Goal: Task Accomplishment & Management: Manage account settings

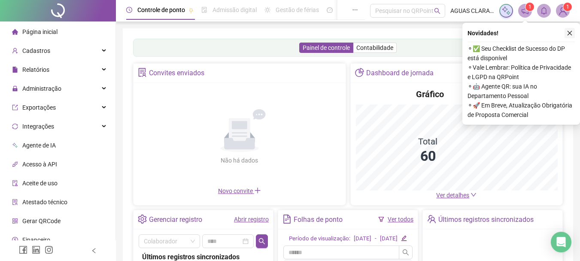
click at [568, 33] on icon "close" at bounding box center [570, 33] width 6 height 6
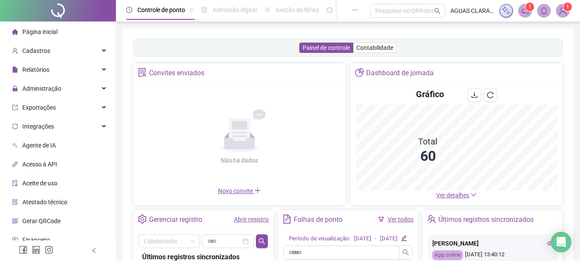
click at [446, 197] on span "Ver detalhes" at bounding box center [452, 194] width 33 height 7
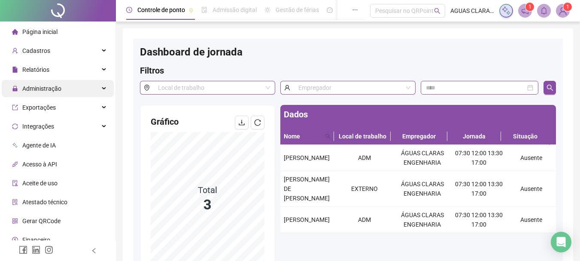
click at [49, 91] on span "Administração" at bounding box center [41, 88] width 39 height 7
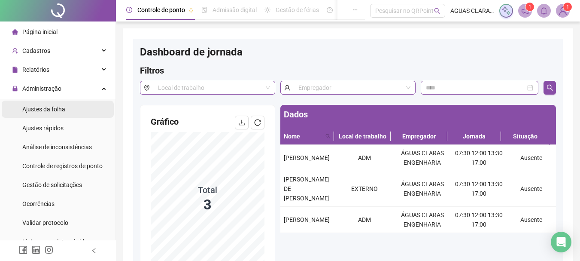
click at [82, 115] on li "Ajustes da folha" at bounding box center [58, 108] width 112 height 17
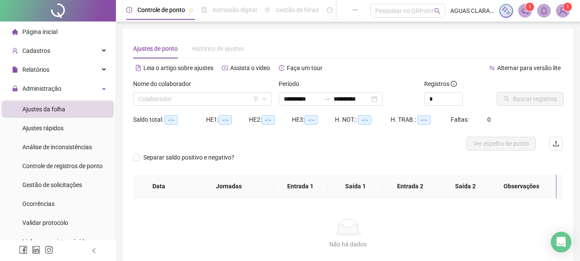
type input "**********"
click at [166, 100] on input "search" at bounding box center [198, 98] width 121 height 13
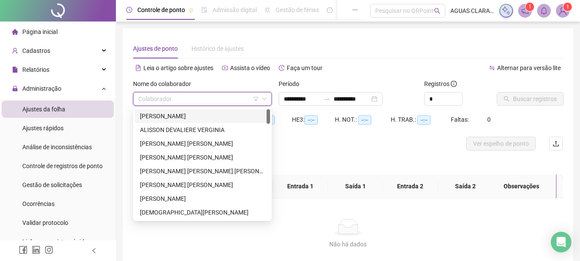
click at [180, 116] on div "[PERSON_NAME]" at bounding box center [202, 115] width 125 height 9
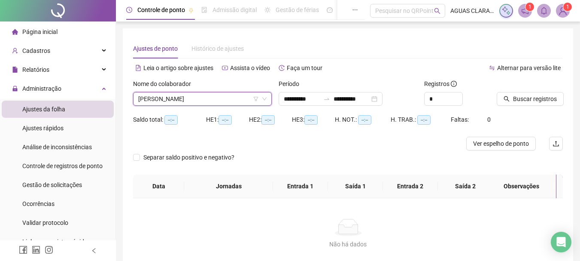
click at [218, 99] on span "[PERSON_NAME]" at bounding box center [202, 98] width 128 height 13
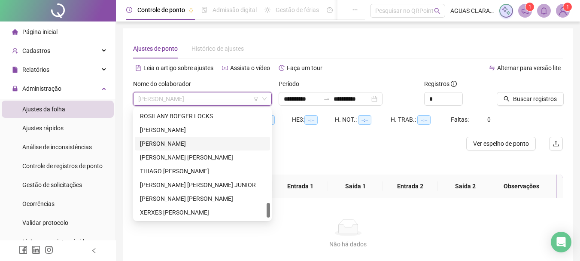
scroll to position [701, 0]
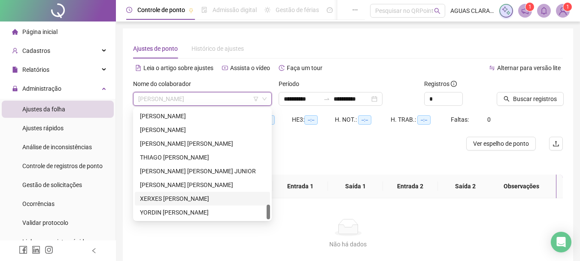
click at [162, 197] on div "XERXES [PERSON_NAME]" at bounding box center [202, 198] width 125 height 9
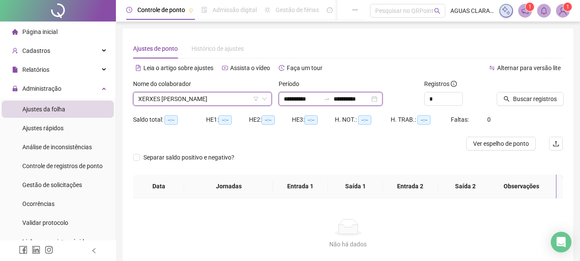
click at [296, 100] on input "**********" at bounding box center [302, 98] width 36 height 9
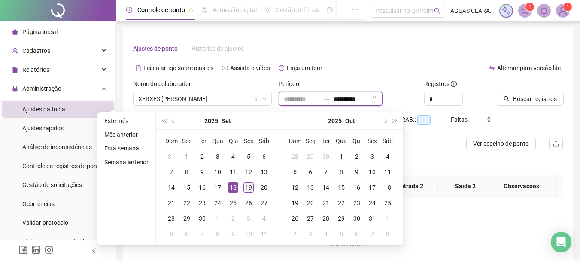
type input "**********"
click at [248, 185] on div "19" at bounding box center [248, 187] width 10 height 10
type input "**********"
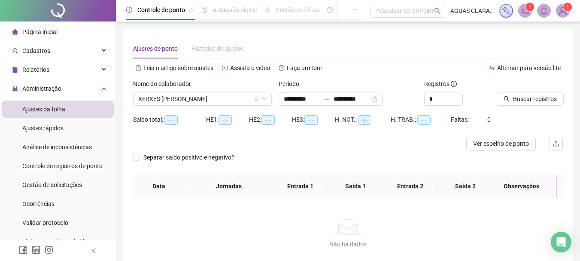
click at [528, 89] on div at bounding box center [519, 85] width 45 height 13
click at [521, 99] on span "Buscar registros" at bounding box center [535, 98] width 44 height 9
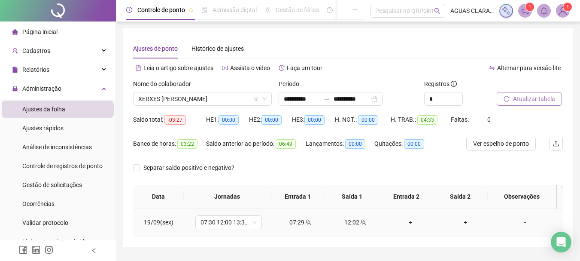
click at [407, 221] on div "+" at bounding box center [410, 221] width 41 height 9
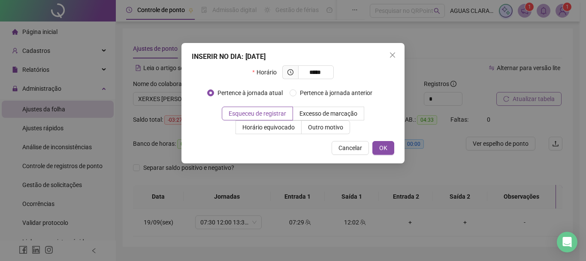
type input "*****"
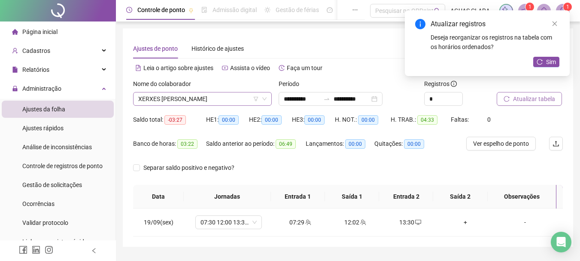
click at [231, 103] on span "XERXES [PERSON_NAME]" at bounding box center [202, 98] width 128 height 13
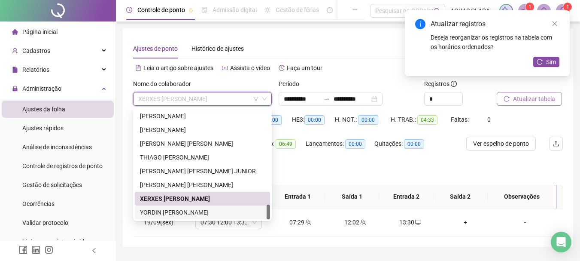
click at [205, 212] on div "YORDIN [PERSON_NAME]" at bounding box center [202, 211] width 125 height 9
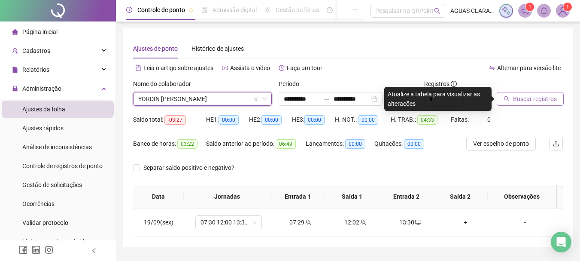
click at [516, 98] on span "Buscar registros" at bounding box center [535, 98] width 44 height 9
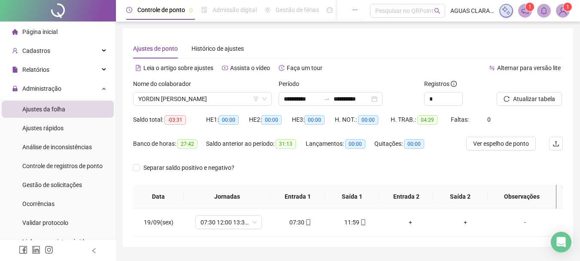
scroll to position [23, 0]
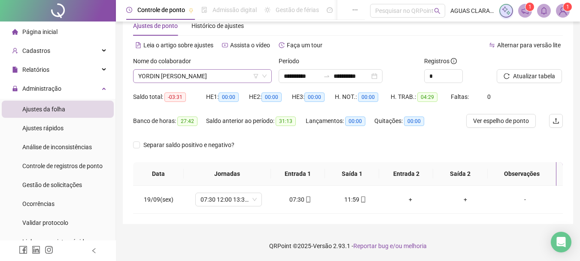
click at [245, 76] on span "YORDIN [PERSON_NAME]" at bounding box center [202, 76] width 128 height 13
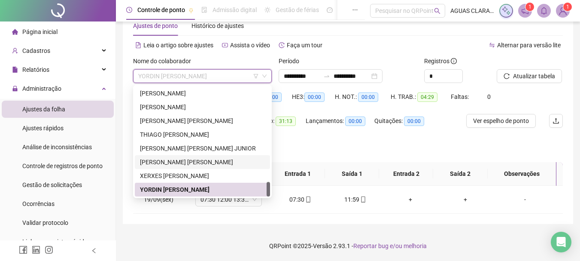
click at [209, 160] on div "[PERSON_NAME] [PERSON_NAME]" at bounding box center [202, 161] width 125 height 9
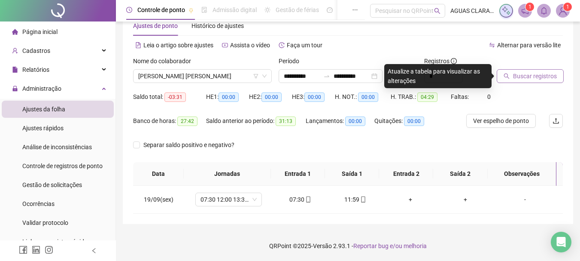
click at [507, 80] on button "Buscar registros" at bounding box center [530, 76] width 67 height 14
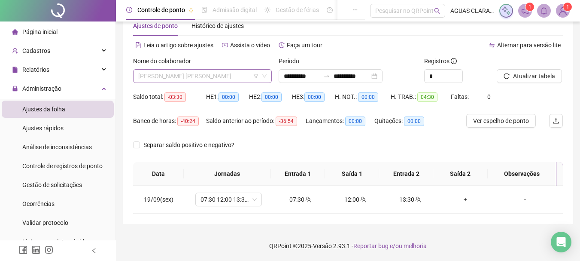
click at [157, 73] on span "[PERSON_NAME] [PERSON_NAME]" at bounding box center [202, 76] width 128 height 13
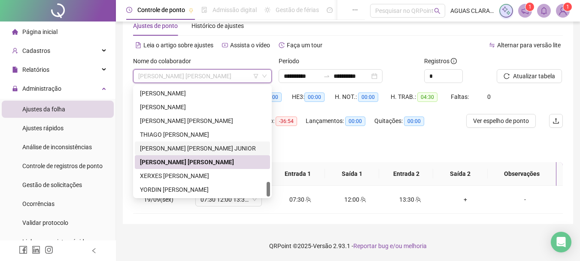
click at [179, 148] on div "[PERSON_NAME] [PERSON_NAME] JUNIOR" at bounding box center [202, 147] width 125 height 9
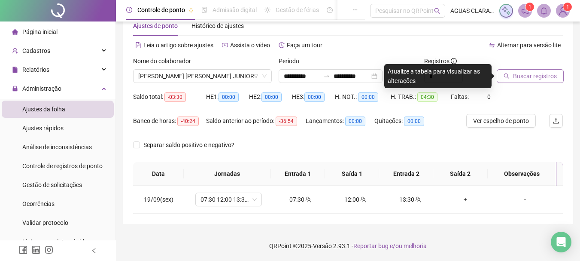
click at [542, 79] on span "Buscar registros" at bounding box center [535, 75] width 44 height 9
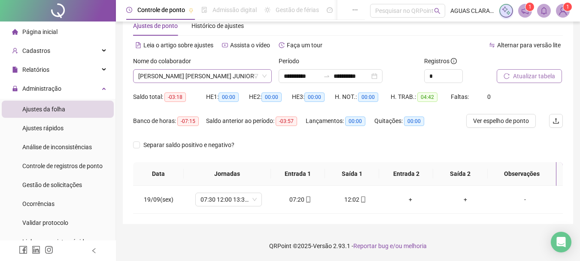
click at [200, 73] on span "[PERSON_NAME] [PERSON_NAME] JUNIOR" at bounding box center [202, 76] width 128 height 13
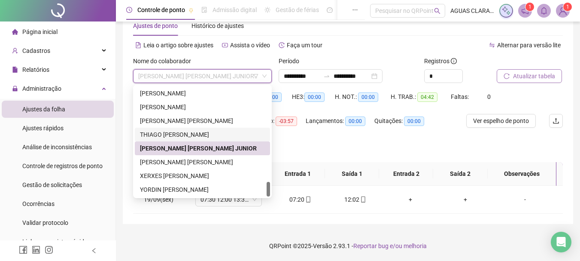
click at [194, 134] on div "THIAGO [PERSON_NAME]" at bounding box center [202, 134] width 125 height 9
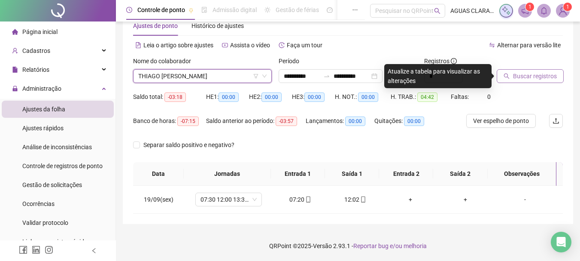
click at [521, 78] on span "Buscar registros" at bounding box center [535, 75] width 44 height 9
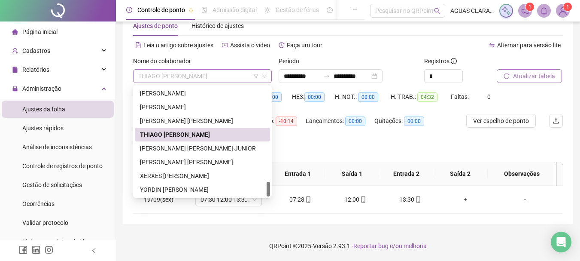
click at [232, 77] on span "THIAGO [PERSON_NAME]" at bounding box center [202, 76] width 128 height 13
click at [231, 121] on div "[PERSON_NAME] [PERSON_NAME]" at bounding box center [202, 120] width 125 height 9
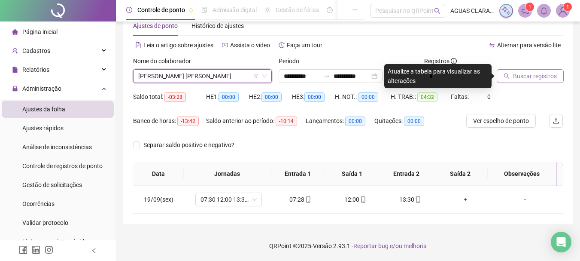
click at [526, 81] on button "Buscar registros" at bounding box center [530, 76] width 67 height 14
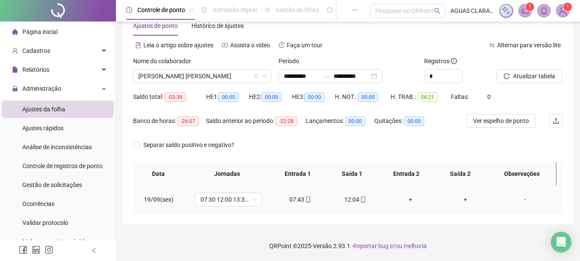
click at [407, 200] on div "+" at bounding box center [410, 198] width 41 height 9
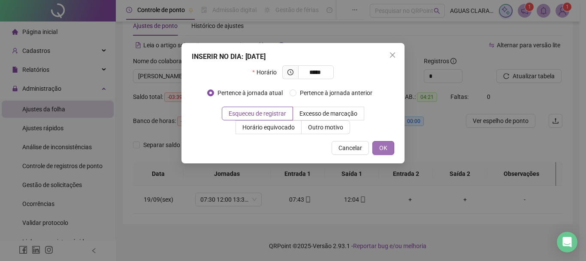
type input "*****"
click at [382, 149] on span "OK" at bounding box center [383, 147] width 8 height 9
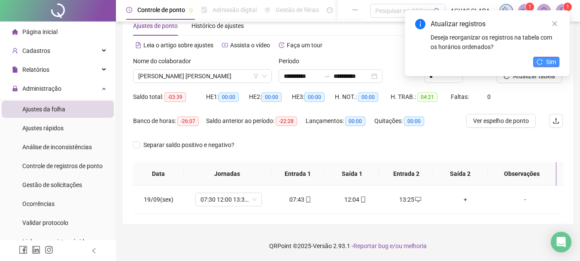
click at [553, 65] on span "Sim" at bounding box center [551, 61] width 10 height 9
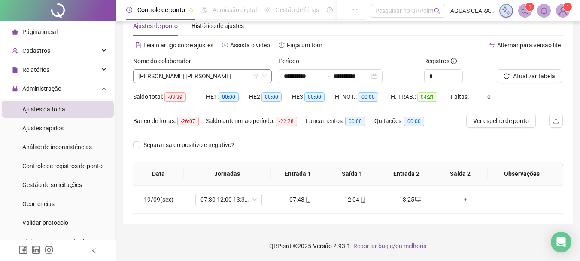
click at [227, 76] on span "[PERSON_NAME] [PERSON_NAME]" at bounding box center [202, 76] width 128 height 13
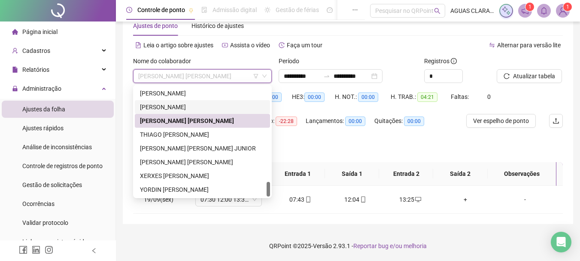
click at [230, 103] on div "[PERSON_NAME]" at bounding box center [202, 106] width 125 height 9
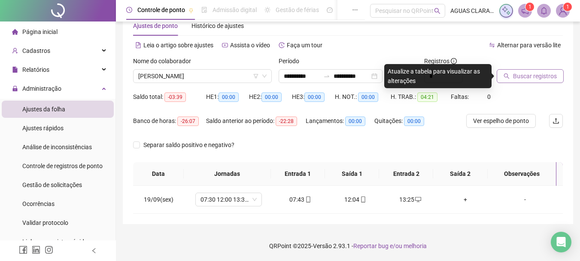
click at [520, 70] on button "Buscar registros" at bounding box center [530, 76] width 67 height 14
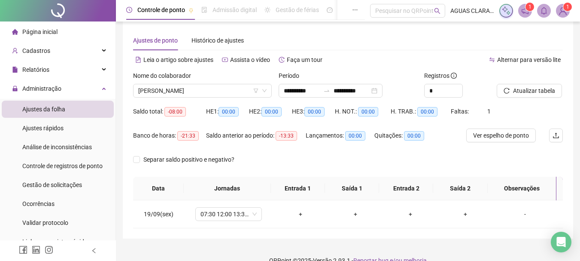
scroll to position [0, 0]
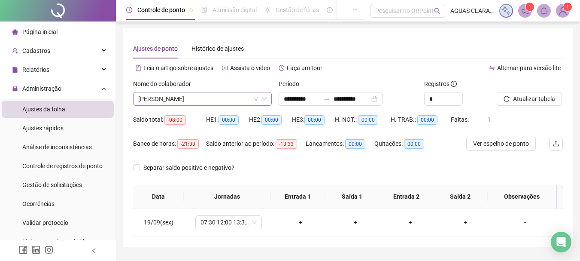
click at [205, 101] on span "[PERSON_NAME]" at bounding box center [202, 98] width 128 height 13
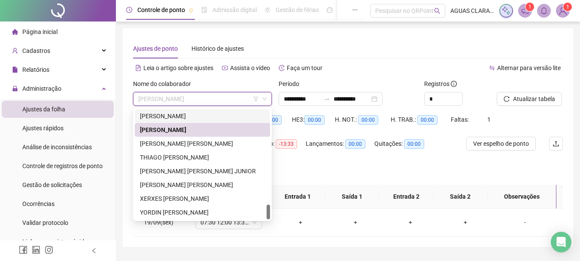
click at [195, 113] on div "[PERSON_NAME]" at bounding box center [202, 115] width 125 height 9
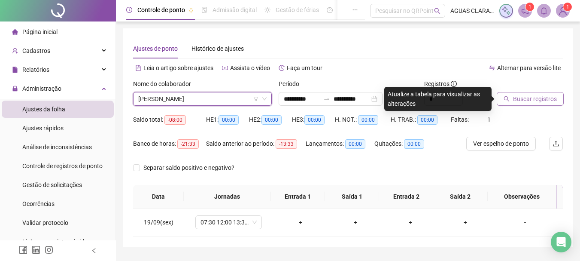
click at [532, 95] on span "Buscar registros" at bounding box center [535, 98] width 44 height 9
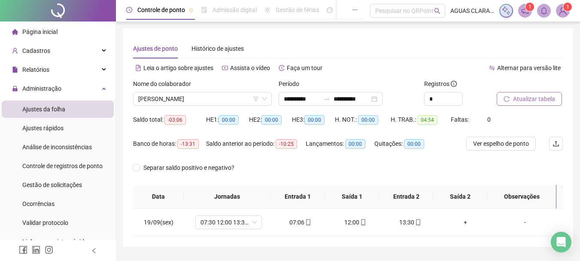
click at [201, 91] on div "Nome do colaborador" at bounding box center [202, 85] width 139 height 13
click at [201, 93] on span "[PERSON_NAME]" at bounding box center [202, 98] width 128 height 13
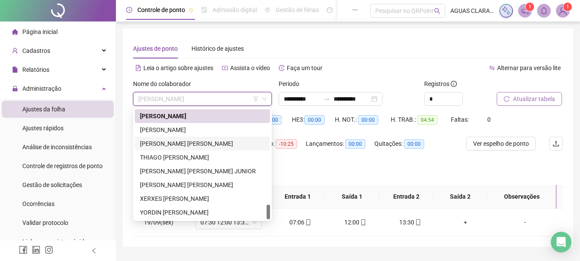
scroll to position [658, 0]
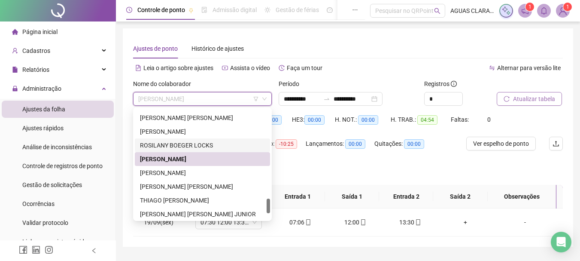
click at [205, 146] on div "ROSILANY BOEGER LOCKS" at bounding box center [202, 144] width 125 height 9
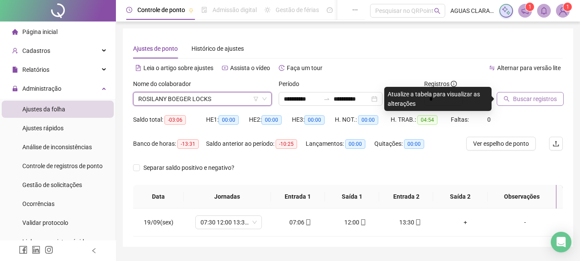
click at [515, 94] on span "Buscar registros" at bounding box center [535, 98] width 44 height 9
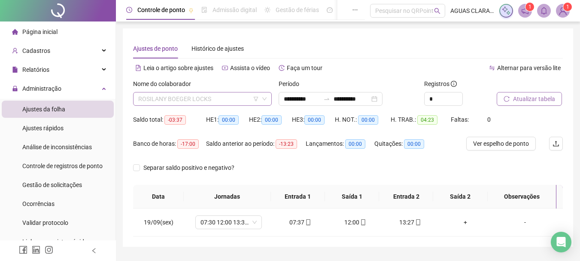
click at [228, 98] on span "ROSILANY BOEGER LOCKS" at bounding box center [202, 98] width 128 height 13
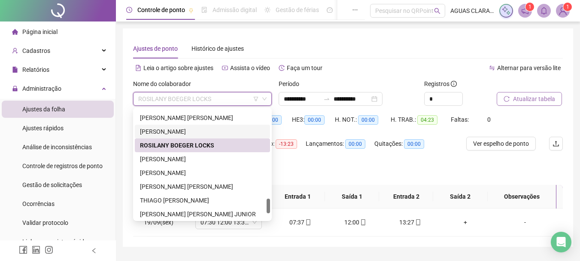
click at [208, 132] on div "[PERSON_NAME]" at bounding box center [202, 131] width 125 height 9
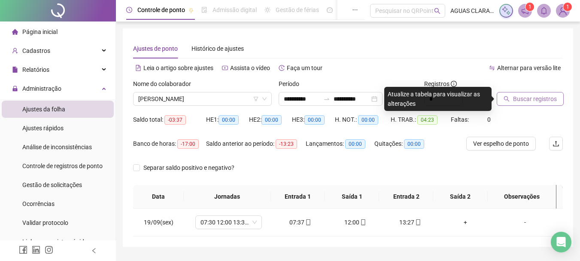
click at [552, 100] on span "Buscar registros" at bounding box center [535, 98] width 44 height 9
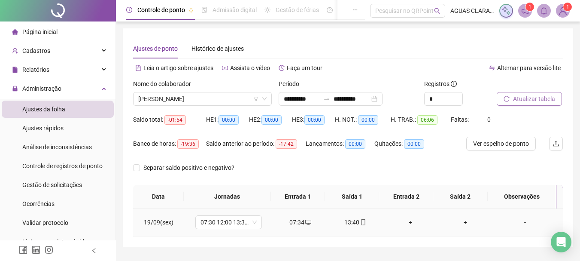
click at [406, 220] on div "+" at bounding box center [410, 221] width 41 height 9
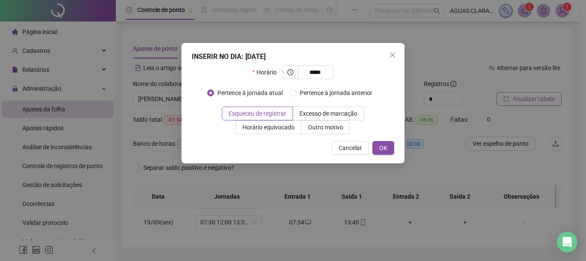
type input "*****"
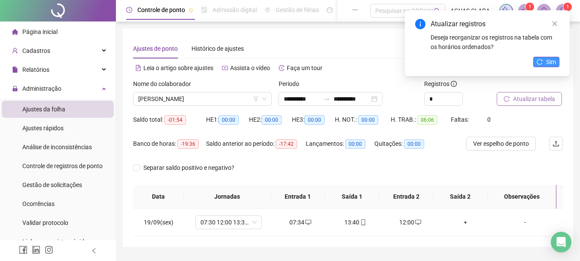
click at [545, 62] on button "Sim" at bounding box center [546, 62] width 26 height 10
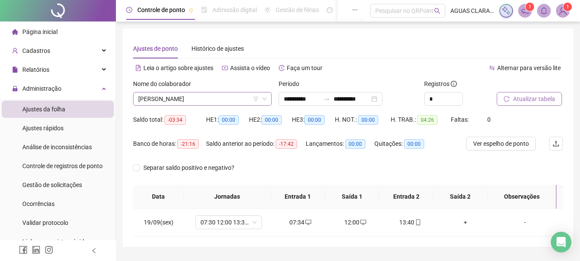
click at [204, 100] on span "[PERSON_NAME]" at bounding box center [202, 98] width 128 height 13
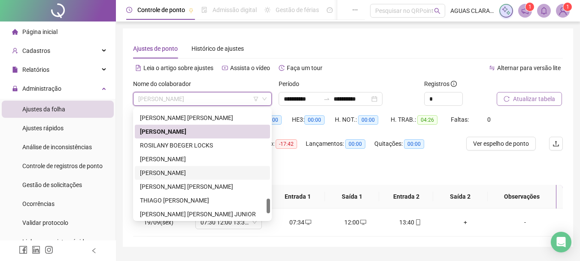
scroll to position [615, 0]
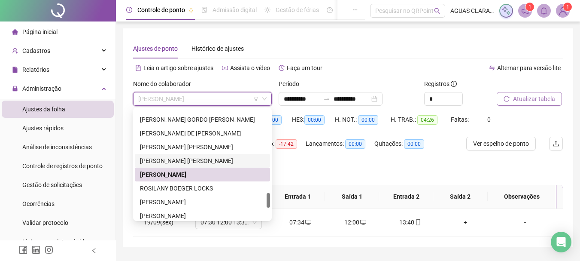
click at [192, 162] on div "[PERSON_NAME] [PERSON_NAME]" at bounding box center [202, 160] width 125 height 9
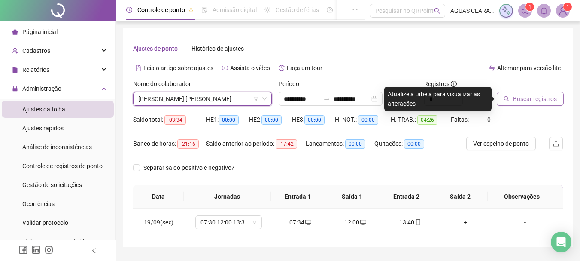
click at [510, 96] on icon "search" at bounding box center [507, 99] width 6 height 6
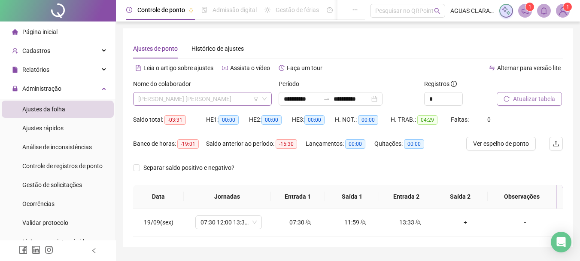
click at [201, 101] on span "[PERSON_NAME] [PERSON_NAME]" at bounding box center [202, 98] width 128 height 13
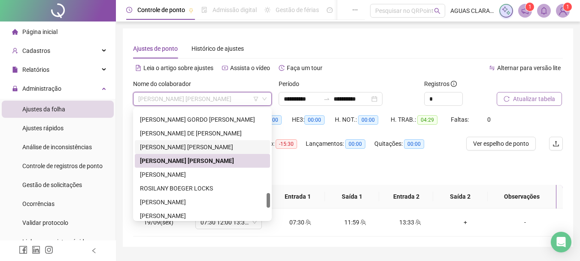
click at [195, 145] on div "[PERSON_NAME] [PERSON_NAME]" at bounding box center [202, 146] width 125 height 9
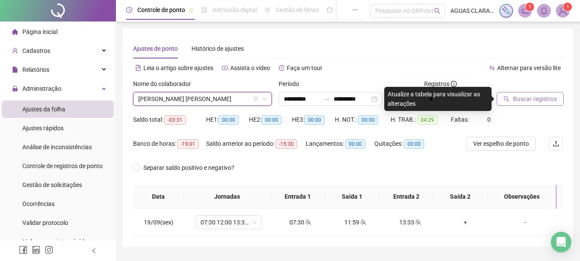
click at [513, 96] on span "Buscar registros" at bounding box center [535, 98] width 44 height 9
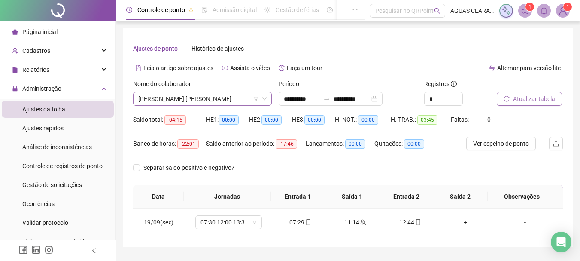
click at [209, 94] on span "[PERSON_NAME] [PERSON_NAME]" at bounding box center [202, 98] width 128 height 13
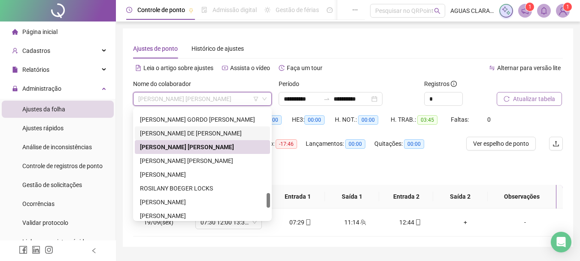
click at [202, 134] on div "[PERSON_NAME] DE [PERSON_NAME]" at bounding box center [202, 132] width 125 height 9
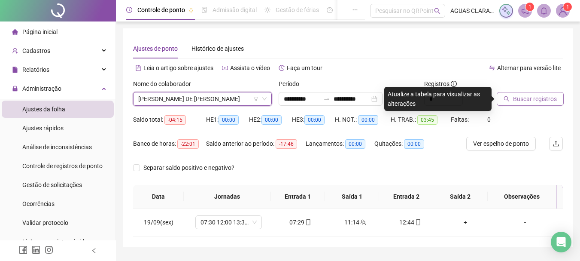
click at [513, 102] on button "Buscar registros" at bounding box center [530, 99] width 67 height 14
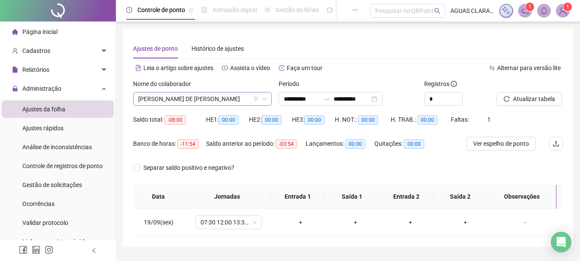
drag, startPoint x: 206, startPoint y: 97, endPoint x: 206, endPoint y: 104, distance: 6.9
click at [206, 103] on span "[PERSON_NAME] DE [PERSON_NAME]" at bounding box center [202, 98] width 128 height 13
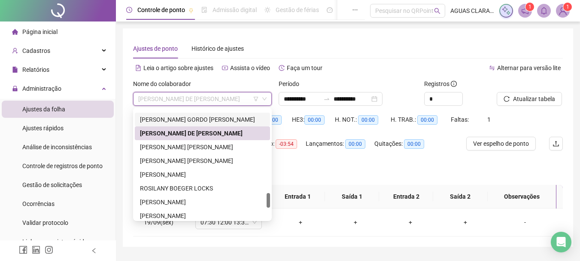
click at [216, 121] on div "[PERSON_NAME] GORDO [PERSON_NAME]" at bounding box center [202, 119] width 125 height 9
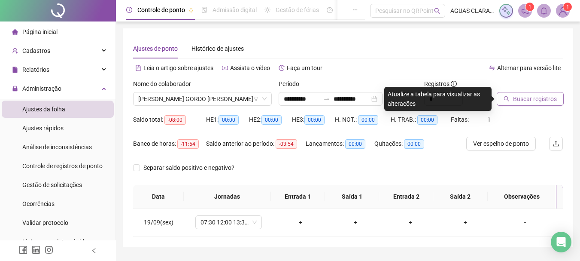
click at [517, 94] on span "Buscar registros" at bounding box center [535, 98] width 44 height 9
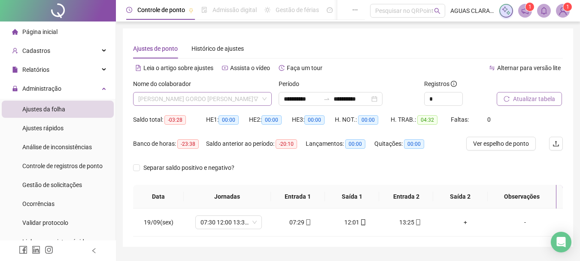
click at [207, 95] on span "[PERSON_NAME] GORDO [PERSON_NAME]" at bounding box center [202, 98] width 128 height 13
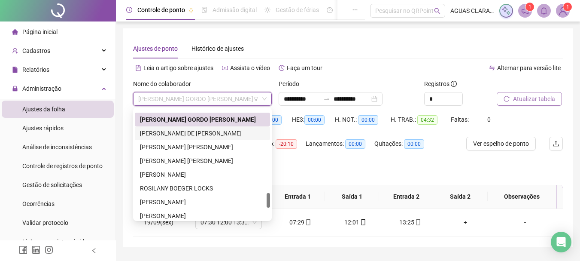
scroll to position [572, 0]
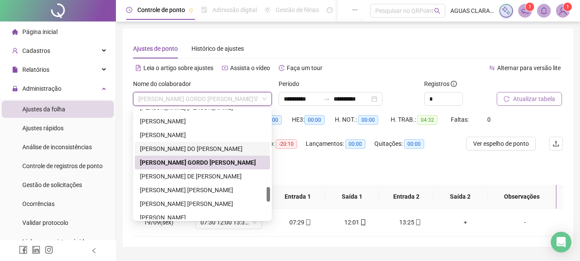
click at [209, 149] on div "[PERSON_NAME] DO [PERSON_NAME]" at bounding box center [202, 148] width 125 height 9
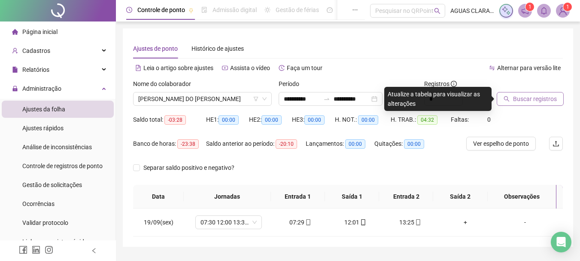
click at [552, 103] on button "Buscar registros" at bounding box center [530, 99] width 67 height 14
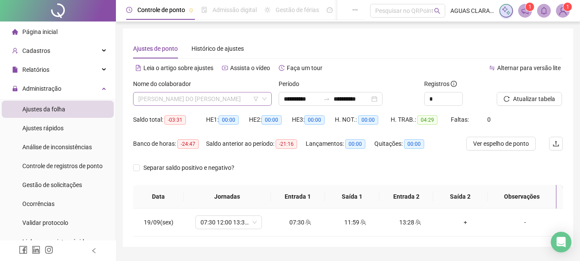
click at [174, 103] on span "[PERSON_NAME] DO [PERSON_NAME]" at bounding box center [202, 98] width 128 height 13
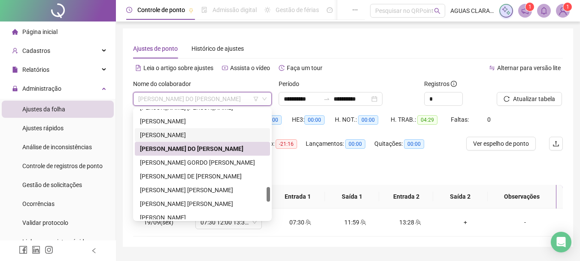
click at [180, 136] on div "[PERSON_NAME]" at bounding box center [202, 134] width 125 height 9
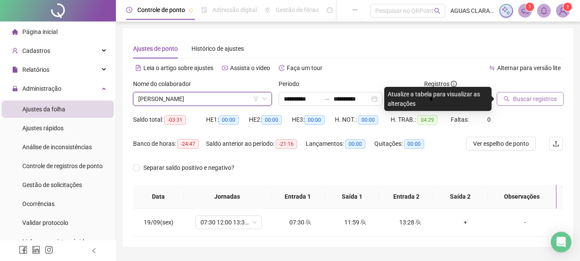
click at [521, 99] on span "Buscar registros" at bounding box center [535, 98] width 44 height 9
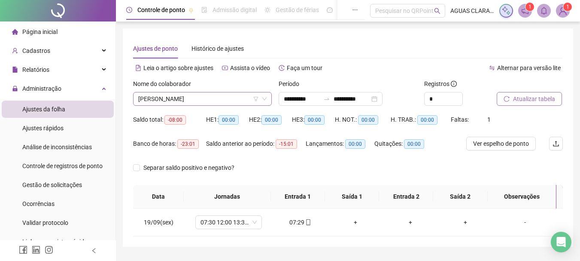
click at [172, 100] on span "[PERSON_NAME]" at bounding box center [202, 98] width 128 height 13
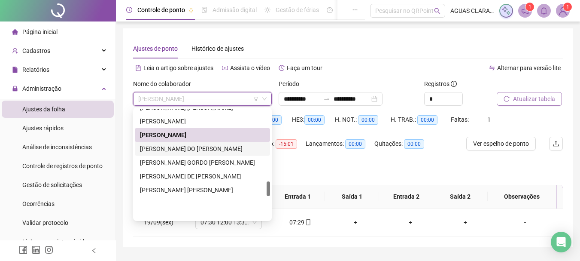
scroll to position [529, 0]
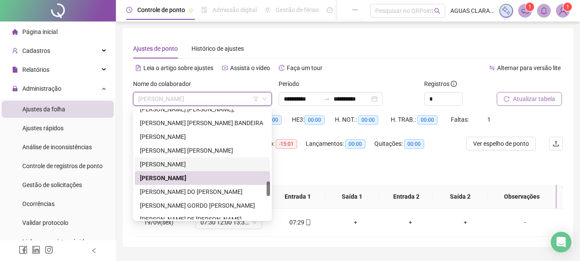
click at [210, 160] on div "[PERSON_NAME]" at bounding box center [202, 163] width 125 height 9
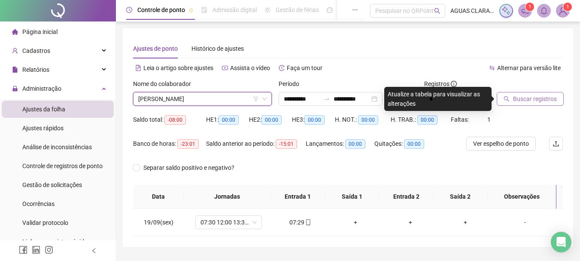
click at [546, 97] on span "Buscar registros" at bounding box center [535, 98] width 44 height 9
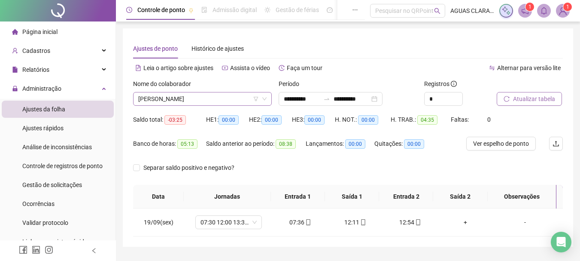
click at [176, 100] on span "[PERSON_NAME]" at bounding box center [202, 98] width 128 height 13
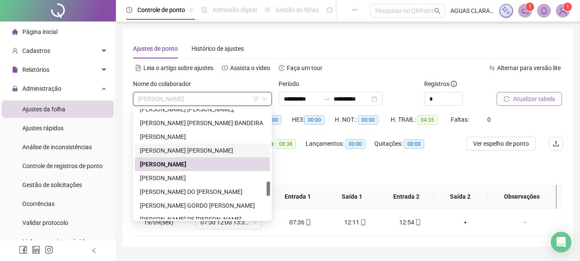
click at [179, 150] on div "[PERSON_NAME] [PERSON_NAME]" at bounding box center [202, 150] width 125 height 9
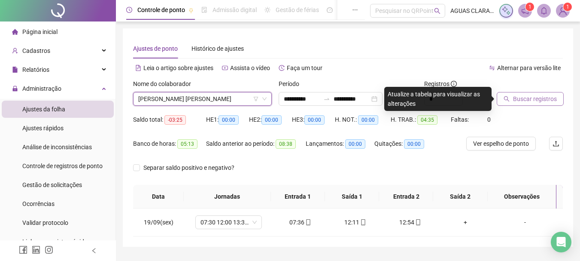
click at [512, 96] on button "Buscar registros" at bounding box center [530, 99] width 67 height 14
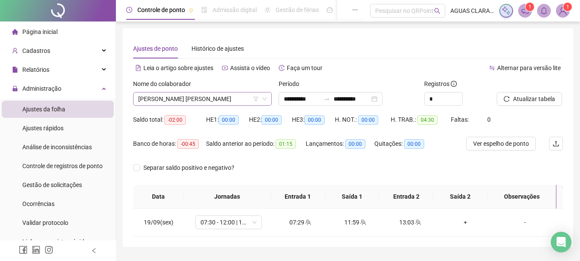
click at [234, 96] on span "[PERSON_NAME] [PERSON_NAME]" at bounding box center [202, 98] width 128 height 13
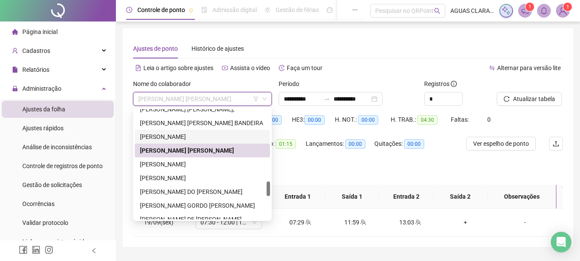
click at [232, 136] on div "[PERSON_NAME]" at bounding box center [202, 136] width 125 height 9
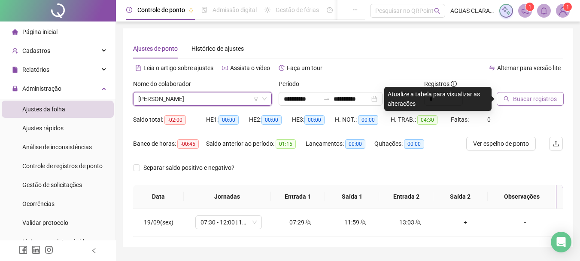
click at [522, 97] on span "Buscar registros" at bounding box center [535, 98] width 44 height 9
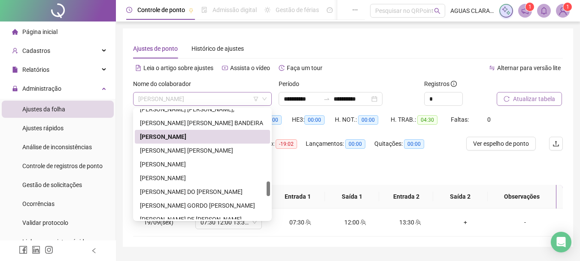
click at [160, 100] on span "[PERSON_NAME]" at bounding box center [202, 98] width 128 height 13
click at [191, 124] on div "[PERSON_NAME] [PERSON_NAME] BANDEIRA" at bounding box center [202, 122] width 125 height 9
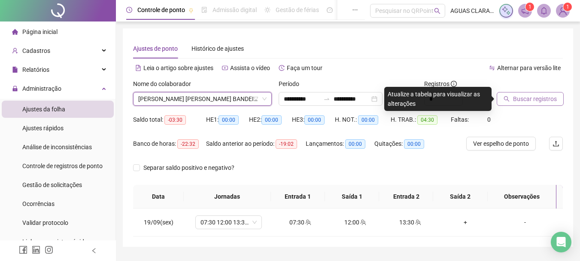
click at [528, 94] on span "Buscar registros" at bounding box center [535, 98] width 44 height 9
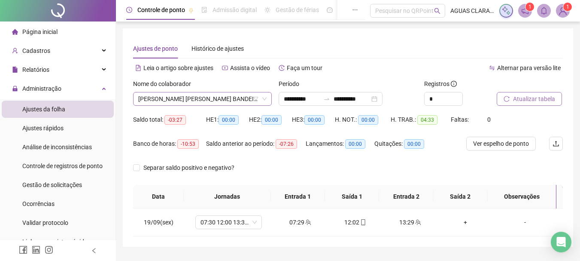
click at [234, 97] on span "[PERSON_NAME] [PERSON_NAME] BANDEIRA" at bounding box center [202, 98] width 128 height 13
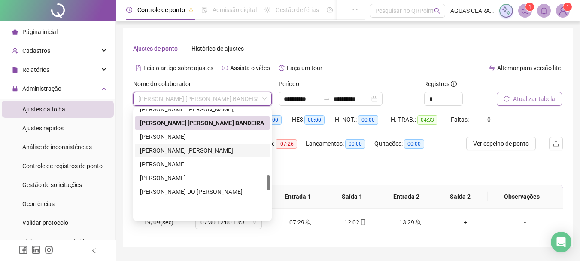
scroll to position [486, 0]
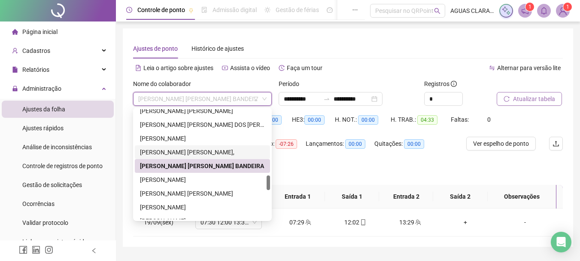
click at [220, 154] on div "[PERSON_NAME] [PERSON_NAME]," at bounding box center [202, 151] width 125 height 9
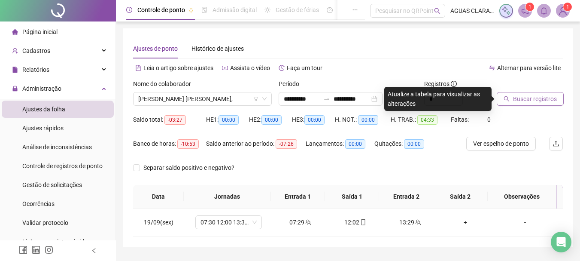
click at [521, 98] on span "Buscar registros" at bounding box center [535, 98] width 44 height 9
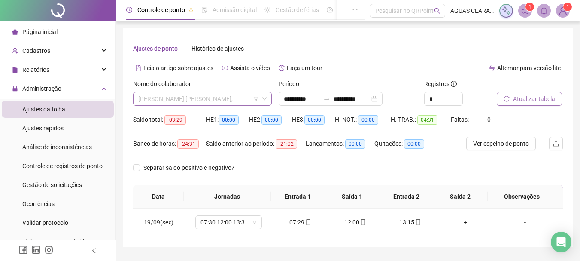
click at [225, 98] on span "[PERSON_NAME] [PERSON_NAME]," at bounding box center [202, 98] width 128 height 13
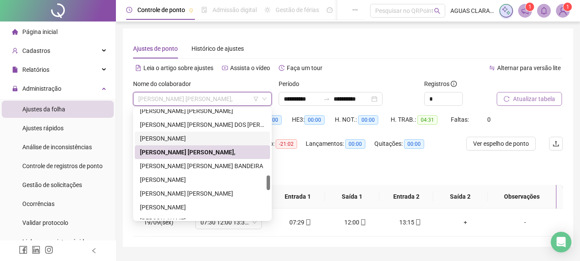
click at [222, 138] on div "[PERSON_NAME]" at bounding box center [202, 138] width 125 height 9
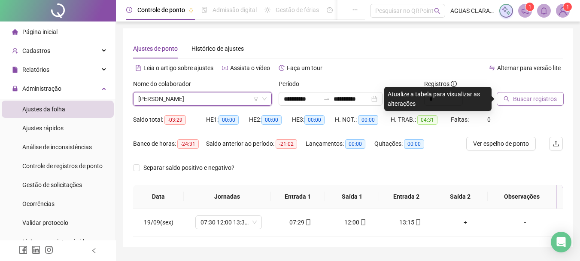
click at [541, 101] on span "Buscar registros" at bounding box center [535, 98] width 44 height 9
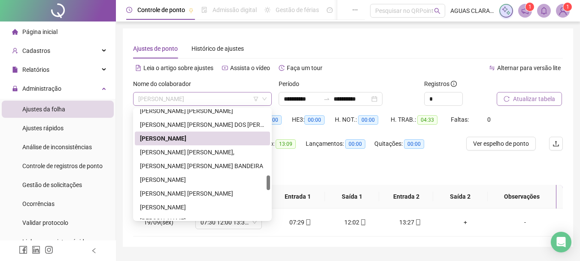
click at [198, 98] on span "[PERSON_NAME]" at bounding box center [202, 98] width 128 height 13
click at [200, 126] on div "[PERSON_NAME] [PERSON_NAME] DOS [PERSON_NAME]" at bounding box center [202, 124] width 125 height 9
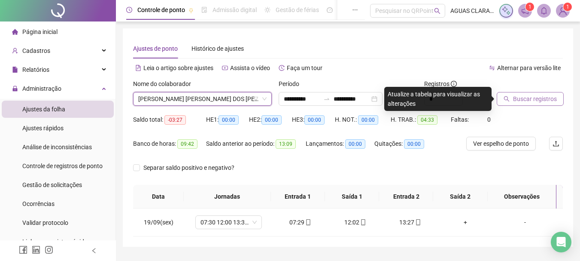
click at [546, 98] on span "Buscar registros" at bounding box center [535, 98] width 44 height 9
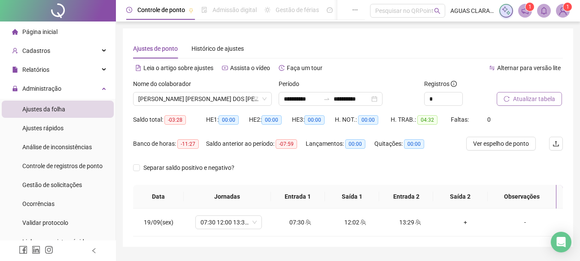
click at [221, 91] on div "Nome do colaborador" at bounding box center [202, 85] width 139 height 13
click at [221, 98] on span "[PERSON_NAME] [PERSON_NAME] DOS [PERSON_NAME]" at bounding box center [202, 98] width 128 height 13
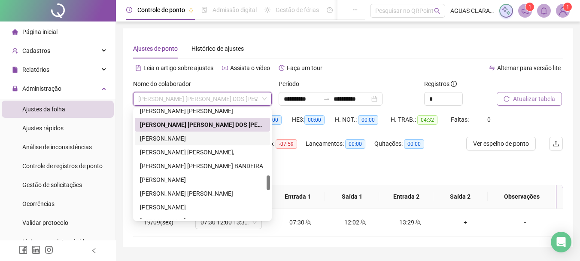
scroll to position [443, 0]
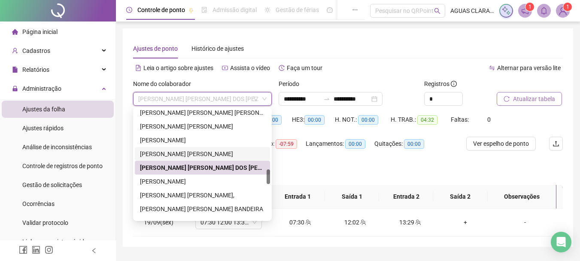
click at [218, 151] on div "[PERSON_NAME] [PERSON_NAME]" at bounding box center [202, 153] width 125 height 9
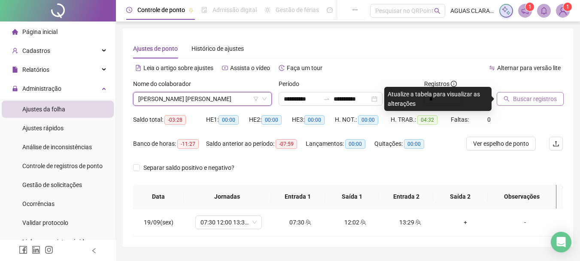
click at [522, 100] on span "Buscar registros" at bounding box center [535, 98] width 44 height 9
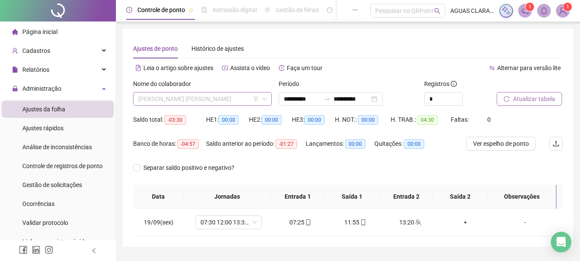
click at [241, 96] on span "[PERSON_NAME] [PERSON_NAME]" at bounding box center [202, 98] width 128 height 13
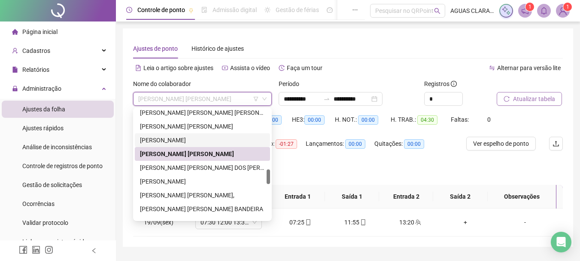
click at [223, 141] on div "[PERSON_NAME]" at bounding box center [202, 139] width 125 height 9
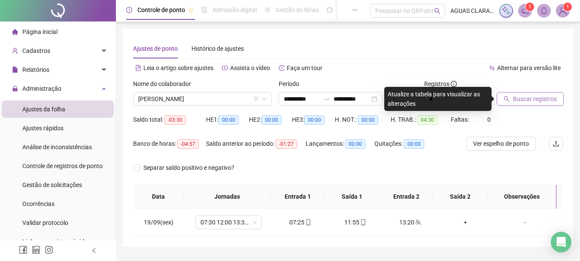
click at [540, 91] on div at bounding box center [519, 85] width 45 height 13
click at [538, 99] on span "Buscar registros" at bounding box center [535, 98] width 44 height 9
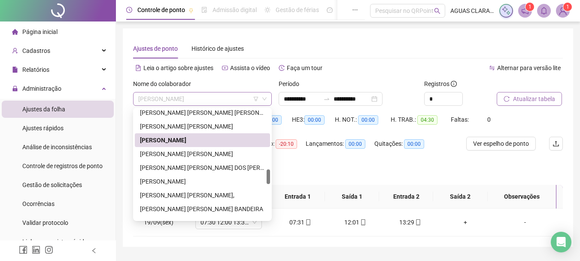
click at [179, 97] on span "[PERSON_NAME]" at bounding box center [202, 98] width 128 height 13
click at [200, 126] on div "[PERSON_NAME] [PERSON_NAME]" at bounding box center [202, 125] width 125 height 9
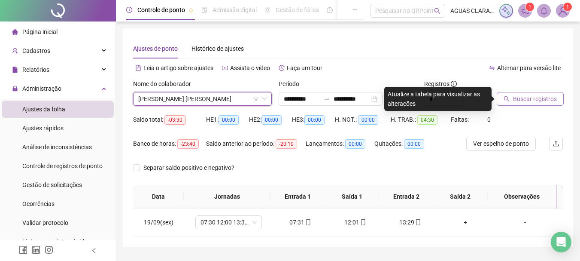
click at [522, 100] on span "Buscar registros" at bounding box center [535, 98] width 44 height 9
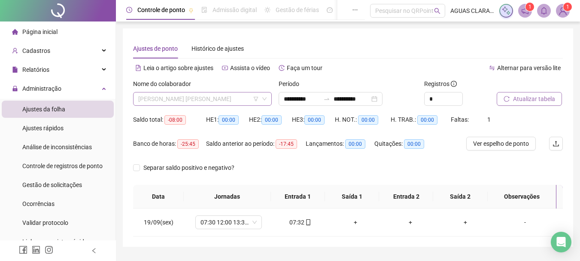
click at [222, 98] on span "[PERSON_NAME] [PERSON_NAME]" at bounding box center [202, 98] width 128 height 13
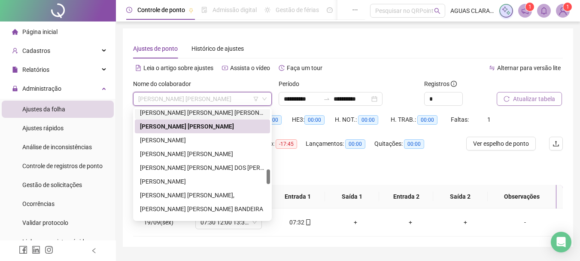
click at [221, 115] on div "[PERSON_NAME] [PERSON_NAME] [PERSON_NAME]" at bounding box center [202, 112] width 125 height 9
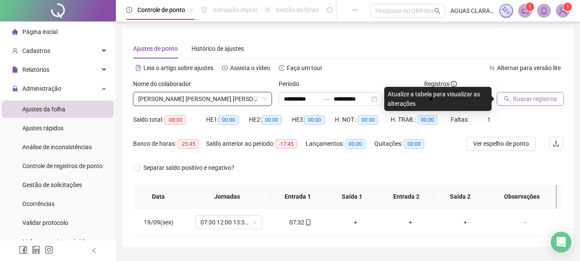
click at [525, 93] on button "Buscar registros" at bounding box center [530, 99] width 67 height 14
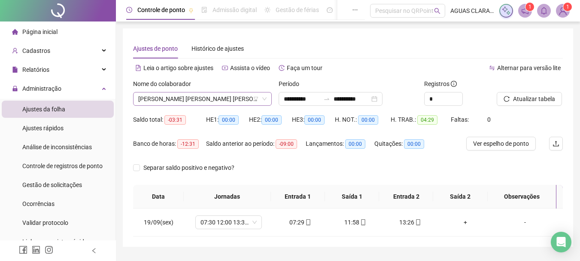
click at [223, 98] on span "[PERSON_NAME] [PERSON_NAME] [PERSON_NAME]" at bounding box center [202, 98] width 128 height 13
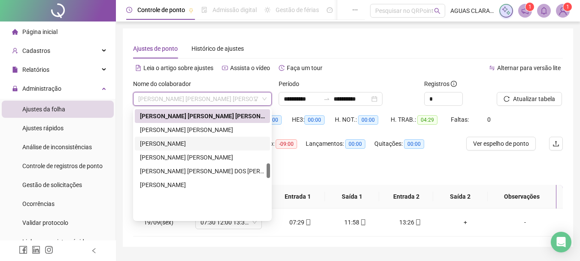
scroll to position [397, 0]
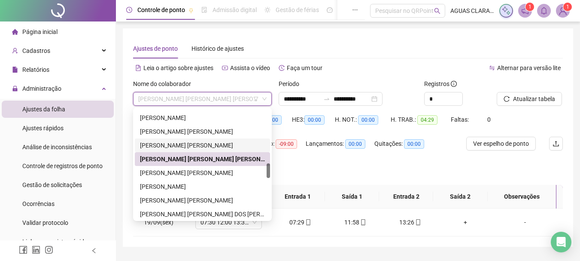
click at [228, 146] on div "[PERSON_NAME] [PERSON_NAME]" at bounding box center [202, 144] width 125 height 9
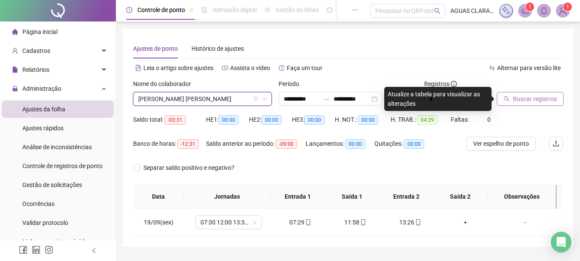
click at [517, 95] on span "Buscar registros" at bounding box center [535, 98] width 44 height 9
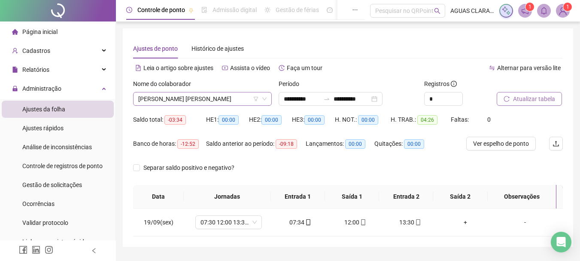
click at [218, 99] on span "[PERSON_NAME] [PERSON_NAME]" at bounding box center [202, 98] width 128 height 13
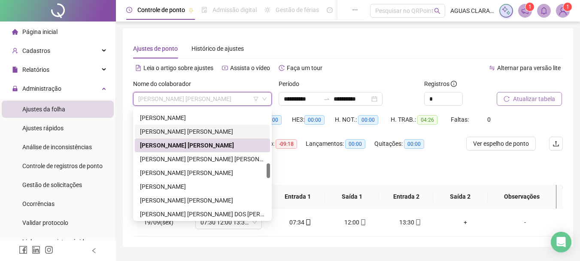
click at [234, 128] on div "[PERSON_NAME] [PERSON_NAME]" at bounding box center [202, 131] width 125 height 9
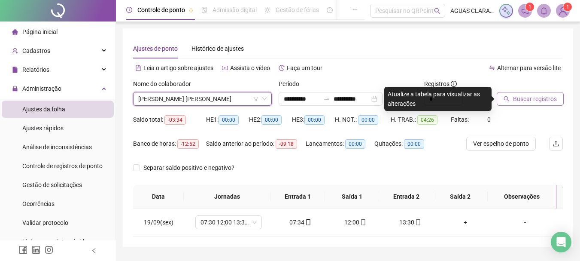
click at [521, 99] on span "Buscar registros" at bounding box center [535, 98] width 44 height 9
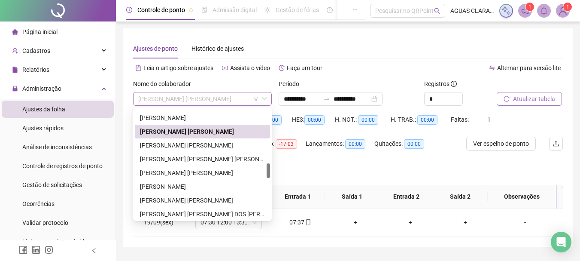
click at [170, 99] on span "[PERSON_NAME] [PERSON_NAME]" at bounding box center [202, 98] width 128 height 13
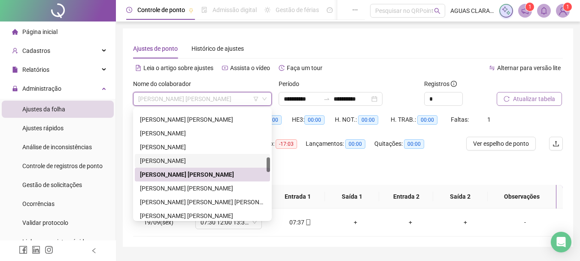
click at [201, 159] on div "[PERSON_NAME]" at bounding box center [202, 160] width 125 height 9
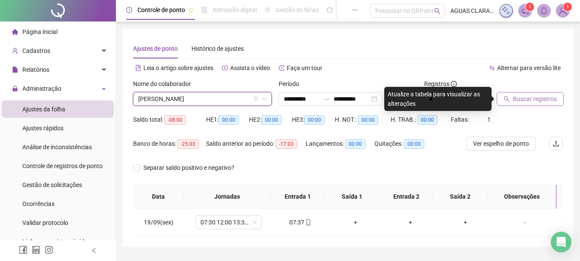
click at [531, 102] on span "Buscar registros" at bounding box center [535, 98] width 44 height 9
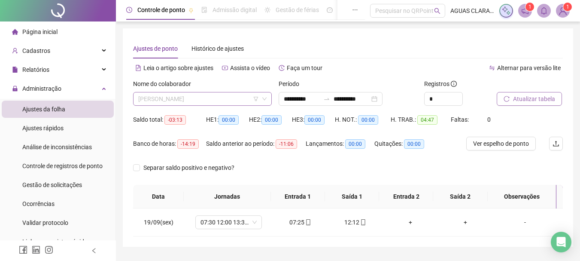
click at [172, 98] on span "[PERSON_NAME]" at bounding box center [202, 98] width 128 height 13
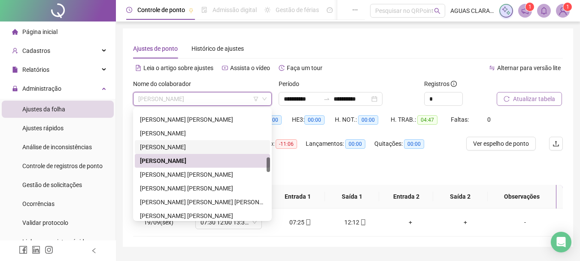
click at [202, 147] on div "[PERSON_NAME]" at bounding box center [202, 146] width 125 height 9
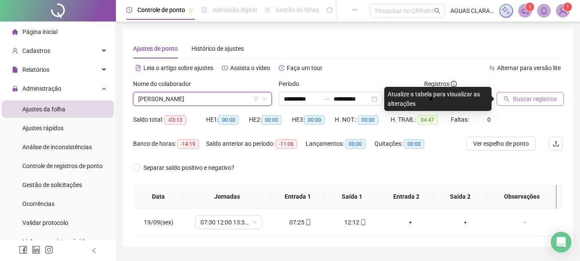
click at [525, 101] on span "Buscar registros" at bounding box center [535, 98] width 44 height 9
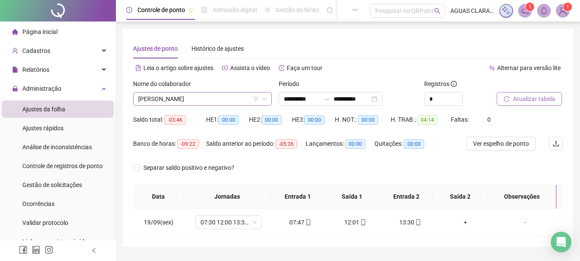
click at [189, 101] on span "[PERSON_NAME]" at bounding box center [202, 98] width 128 height 13
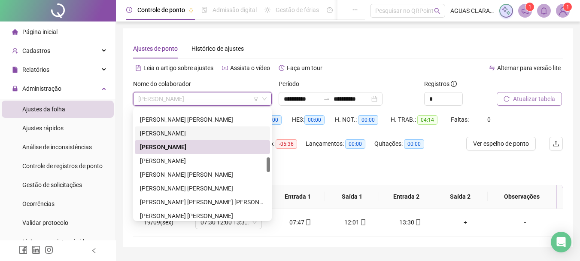
click at [203, 133] on div "[PERSON_NAME]" at bounding box center [202, 132] width 125 height 9
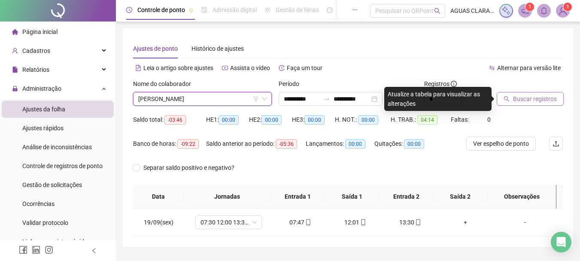
click at [519, 97] on span "Buscar registros" at bounding box center [535, 98] width 44 height 9
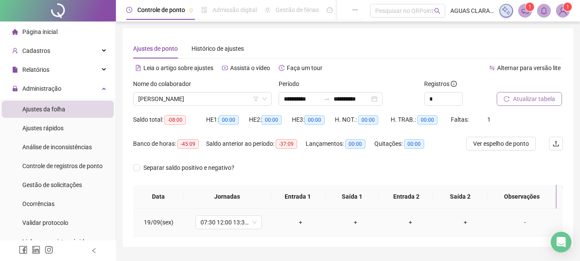
click at [519, 219] on div "-" at bounding box center [525, 221] width 51 height 9
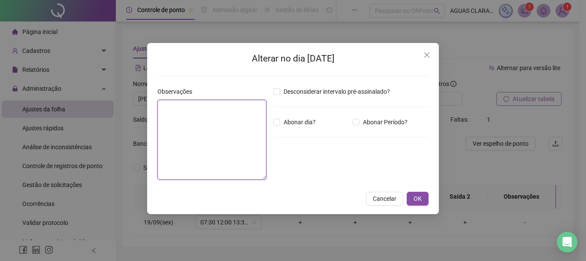
click at [226, 151] on textarea at bounding box center [212, 140] width 109 height 80
type textarea "**********"
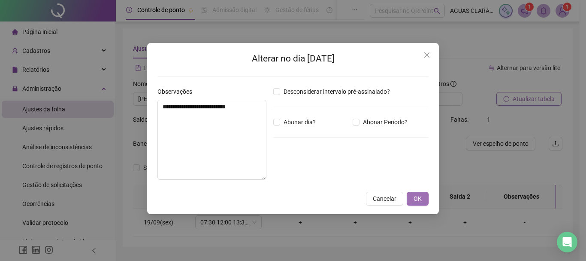
click at [421, 196] on span "OK" at bounding box center [418, 198] width 8 height 9
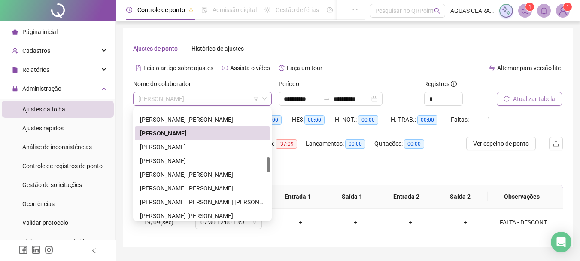
click at [227, 100] on span "[PERSON_NAME]" at bounding box center [202, 98] width 128 height 13
click at [234, 115] on div "[PERSON_NAME] [PERSON_NAME]" at bounding box center [202, 119] width 125 height 9
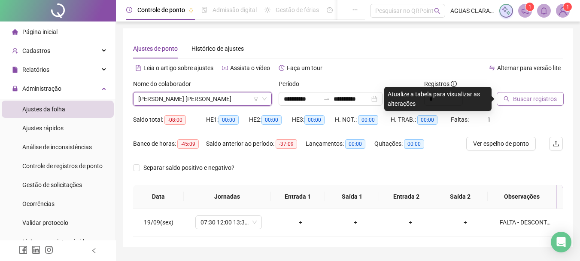
click at [524, 96] on span "Buscar registros" at bounding box center [535, 98] width 44 height 9
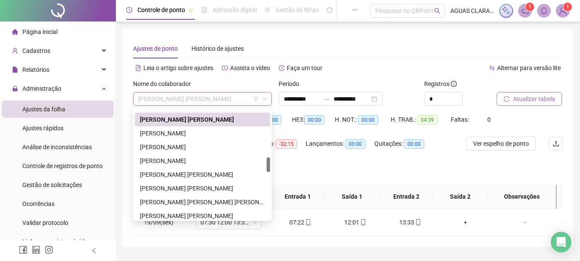
click at [225, 100] on span "[PERSON_NAME] [PERSON_NAME]" at bounding box center [202, 98] width 128 height 13
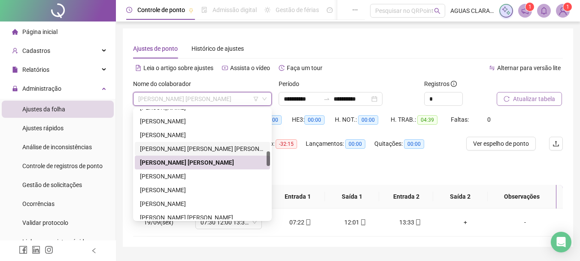
click at [197, 143] on div "[PERSON_NAME] [PERSON_NAME] [PERSON_NAME]" at bounding box center [202, 149] width 135 height 14
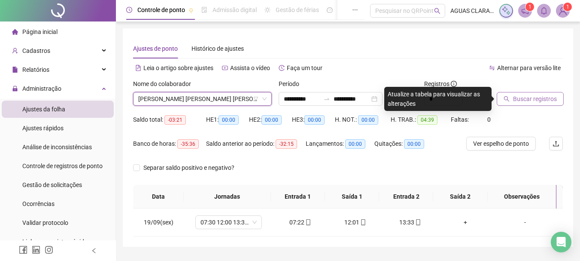
click at [523, 95] on span "Buscar registros" at bounding box center [535, 98] width 44 height 9
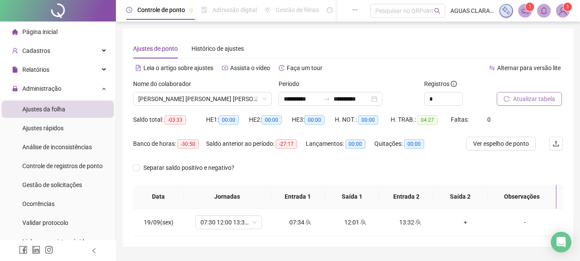
click at [212, 91] on div "Nome do colaborador" at bounding box center [202, 85] width 139 height 13
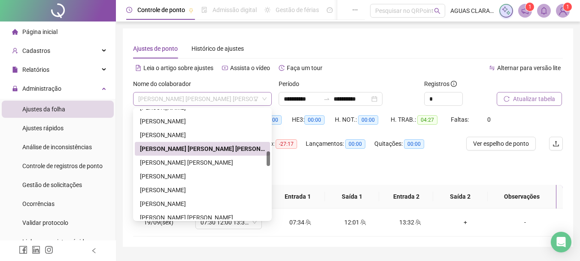
click at [211, 94] on span "[PERSON_NAME] [PERSON_NAME] [PERSON_NAME]" at bounding box center [202, 98] width 128 height 13
click at [224, 133] on div "[PERSON_NAME]" at bounding box center [202, 134] width 125 height 9
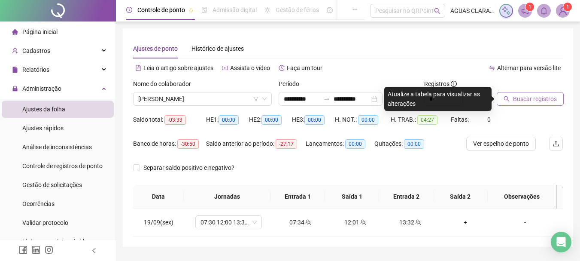
click at [515, 100] on span "Buscar registros" at bounding box center [535, 98] width 44 height 9
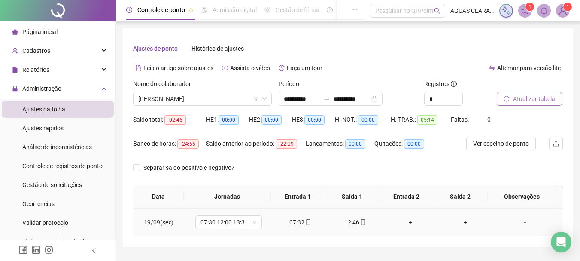
click at [406, 222] on div "+" at bounding box center [410, 221] width 41 height 9
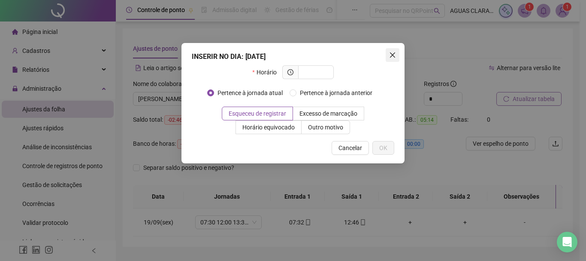
click at [390, 54] on icon "close" at bounding box center [392, 55] width 7 height 7
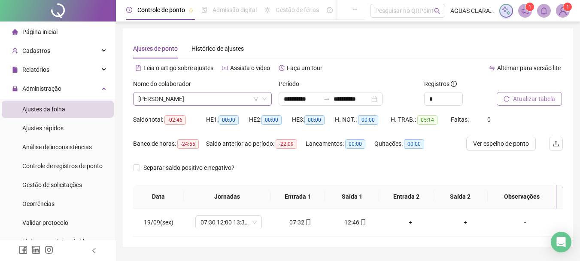
click at [224, 98] on span "[PERSON_NAME]" at bounding box center [202, 98] width 128 height 13
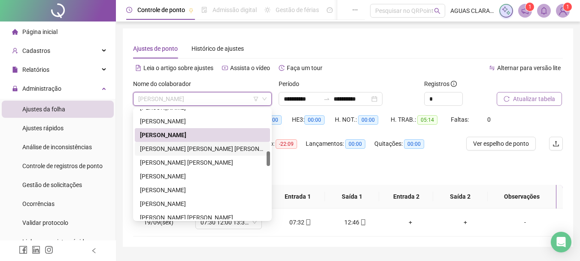
scroll to position [268, 0]
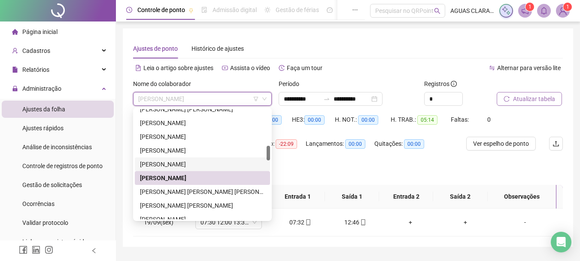
click at [208, 162] on div "[PERSON_NAME]" at bounding box center [202, 163] width 125 height 9
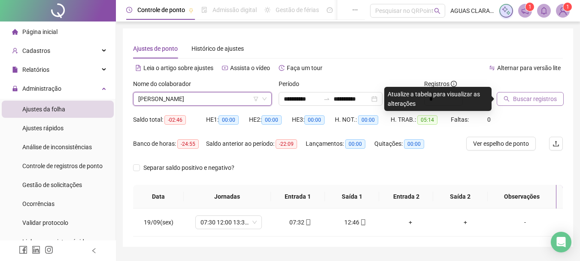
click at [525, 101] on span "Buscar registros" at bounding box center [535, 98] width 44 height 9
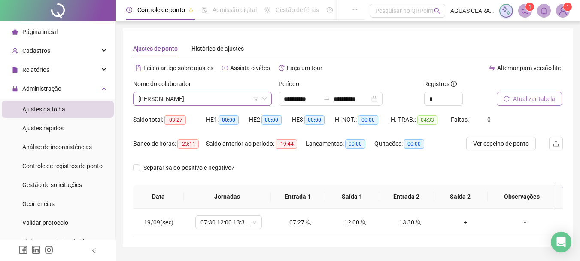
click at [204, 99] on span "[PERSON_NAME]" at bounding box center [202, 98] width 128 height 13
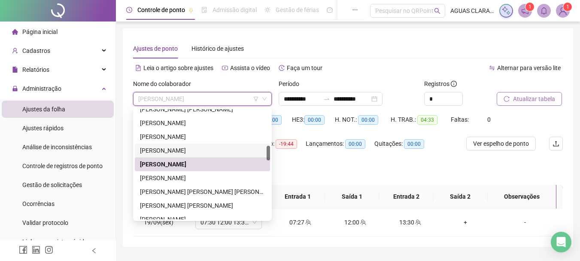
click at [214, 146] on div "[PERSON_NAME]" at bounding box center [202, 150] width 125 height 9
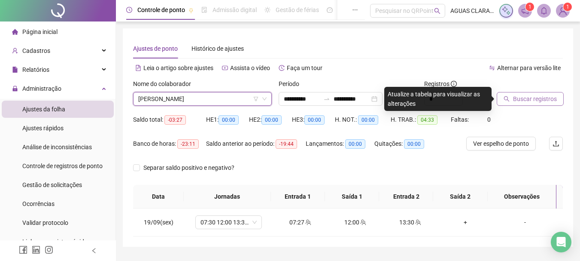
click at [525, 104] on button "Buscar registros" at bounding box center [530, 99] width 67 height 14
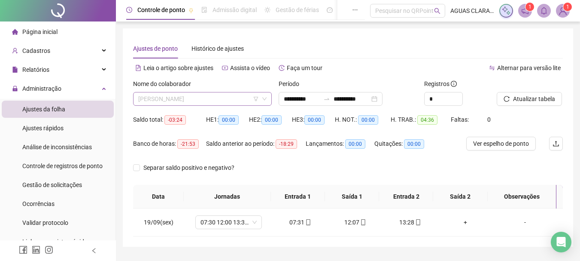
click at [180, 100] on span "[PERSON_NAME]" at bounding box center [202, 98] width 128 height 13
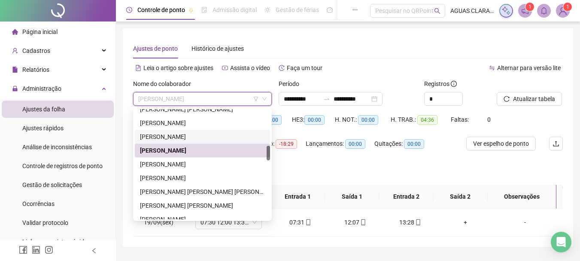
click at [202, 137] on div "[PERSON_NAME]" at bounding box center [202, 136] width 125 height 9
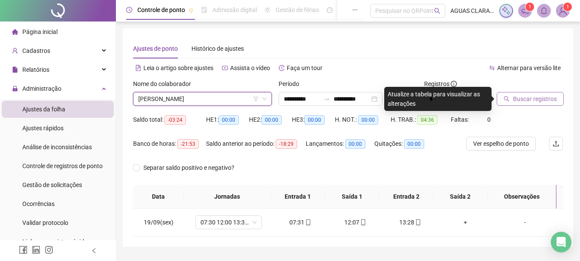
click at [531, 102] on span "Buscar registros" at bounding box center [535, 98] width 44 height 9
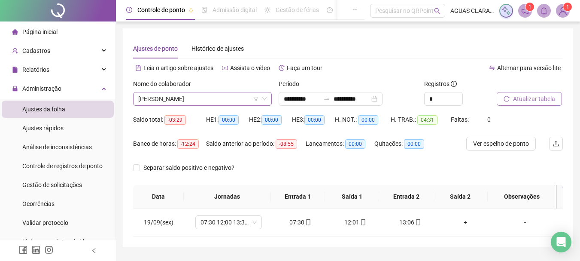
click at [203, 99] on span "[PERSON_NAME]" at bounding box center [202, 98] width 128 height 13
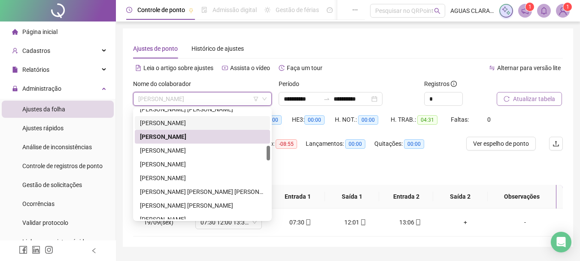
click at [195, 124] on div "[PERSON_NAME]" at bounding box center [202, 122] width 125 height 9
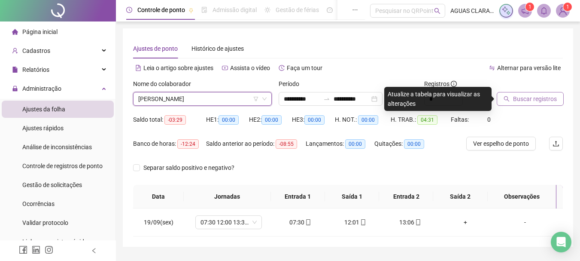
click at [507, 97] on icon "search" at bounding box center [507, 99] width 6 height 6
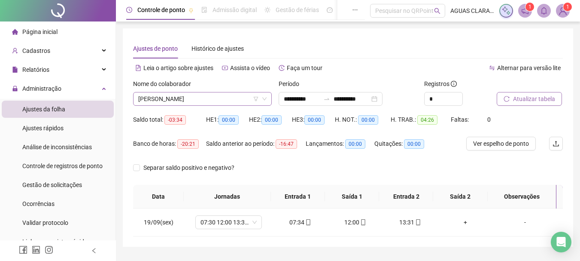
click at [162, 101] on span "[PERSON_NAME]" at bounding box center [202, 98] width 128 height 13
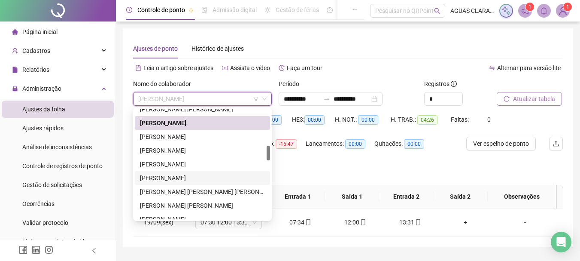
scroll to position [225, 0]
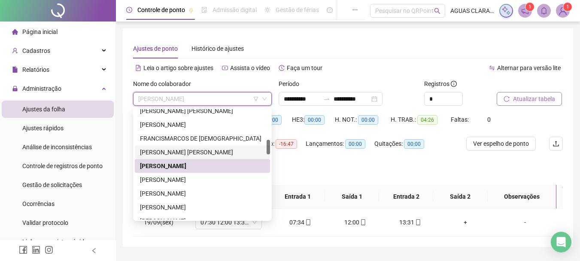
click at [192, 149] on div "[PERSON_NAME] [PERSON_NAME]" at bounding box center [202, 151] width 125 height 9
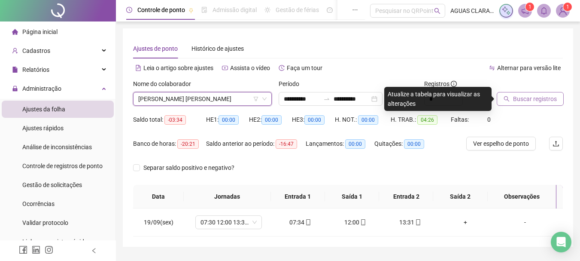
click at [557, 98] on button "Buscar registros" at bounding box center [530, 99] width 67 height 14
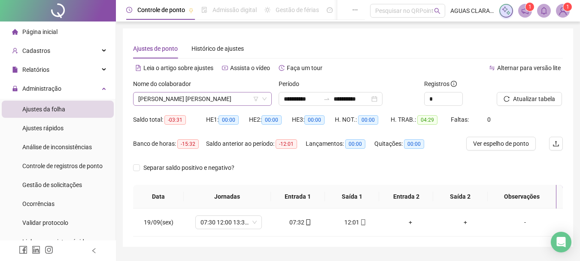
click at [200, 98] on span "[PERSON_NAME] [PERSON_NAME]" at bounding box center [202, 98] width 128 height 13
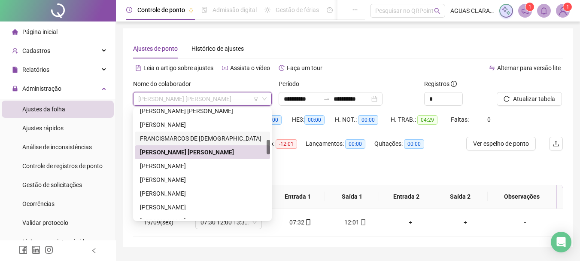
click at [205, 138] on div "FRANCISMARCOS DE [DEMOGRAPHIC_DATA]" at bounding box center [202, 138] width 125 height 9
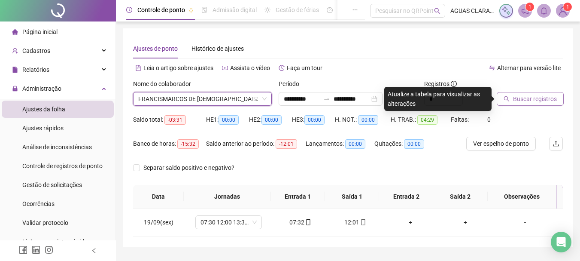
click at [546, 97] on span "Buscar registros" at bounding box center [535, 98] width 44 height 9
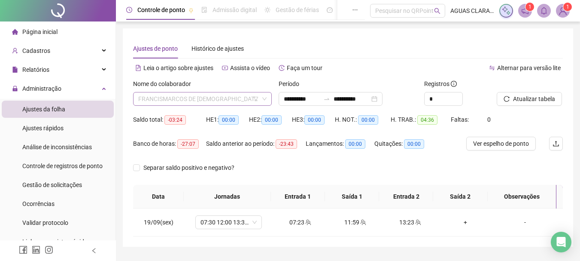
click at [214, 100] on span "FRANCISMARCOS DE [DEMOGRAPHIC_DATA]" at bounding box center [202, 98] width 128 height 13
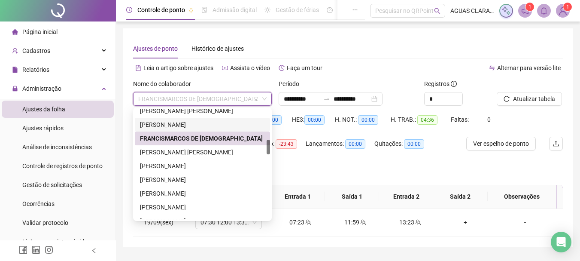
click at [218, 123] on div "[PERSON_NAME]" at bounding box center [202, 124] width 125 height 9
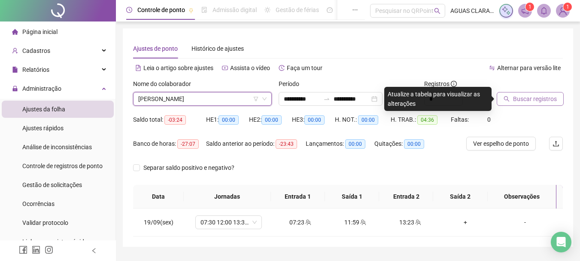
click at [527, 97] on span "Buscar registros" at bounding box center [535, 98] width 44 height 9
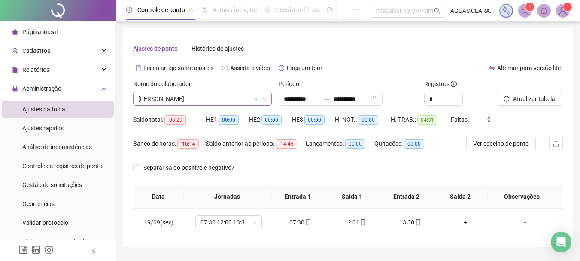
click at [193, 101] on span "[PERSON_NAME]" at bounding box center [202, 98] width 128 height 13
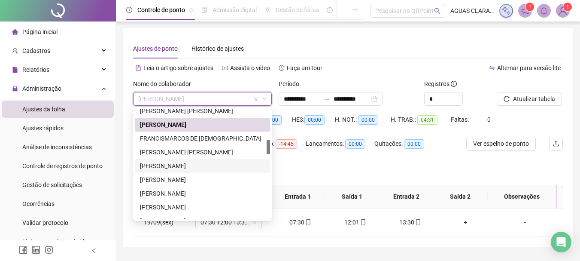
scroll to position [139, 0]
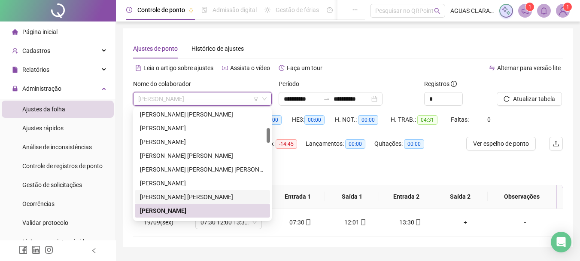
click at [191, 198] on div "[PERSON_NAME] [PERSON_NAME]" at bounding box center [202, 196] width 125 height 9
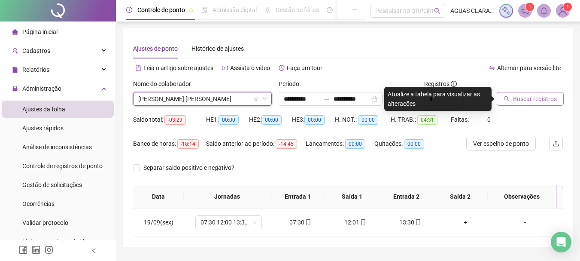
click at [535, 97] on span "Buscar registros" at bounding box center [535, 98] width 44 height 9
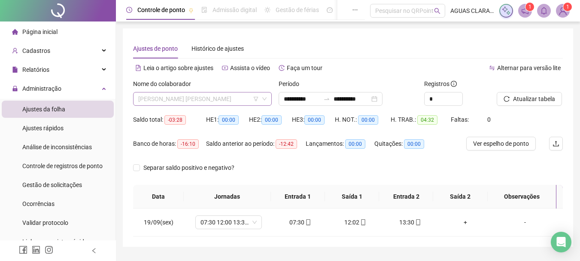
click at [185, 97] on span "[PERSON_NAME] [PERSON_NAME]" at bounding box center [202, 98] width 128 height 13
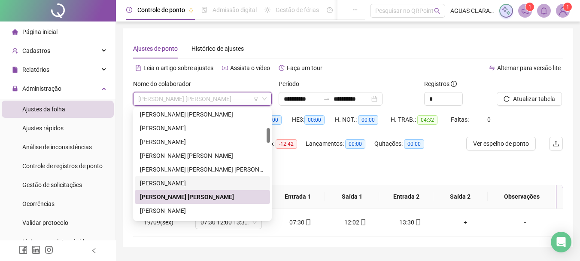
click at [188, 182] on div "[PERSON_NAME]" at bounding box center [202, 182] width 125 height 9
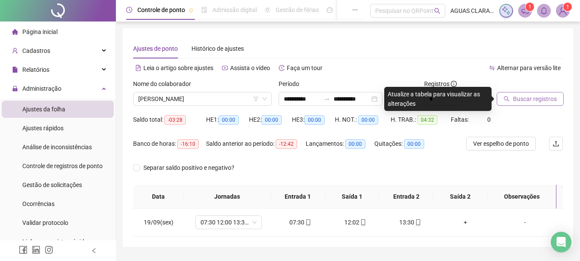
click at [522, 103] on span "Buscar registros" at bounding box center [535, 98] width 44 height 9
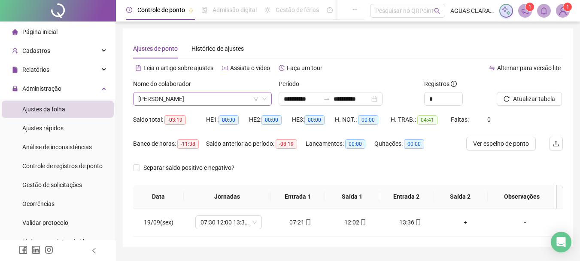
click at [186, 99] on span "[PERSON_NAME]" at bounding box center [202, 98] width 128 height 13
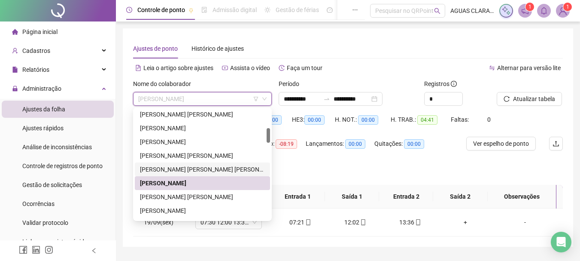
click at [204, 170] on div "[PERSON_NAME] [PERSON_NAME] [PERSON_NAME]" at bounding box center [202, 168] width 125 height 9
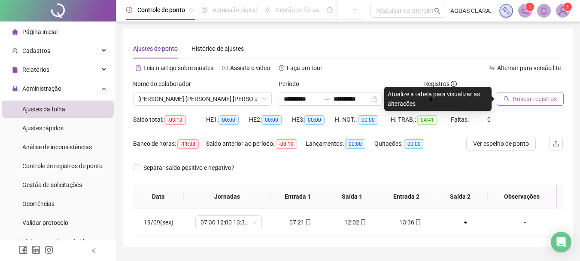
click at [556, 99] on button "Buscar registros" at bounding box center [530, 99] width 67 height 14
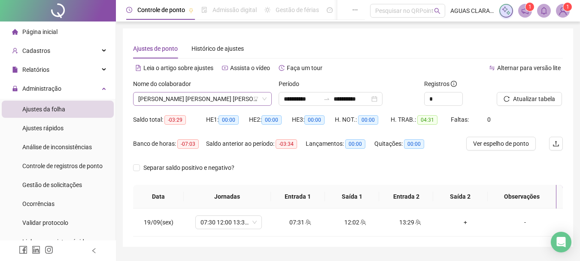
click at [180, 94] on span "[PERSON_NAME] [PERSON_NAME] [PERSON_NAME]" at bounding box center [202, 98] width 128 height 13
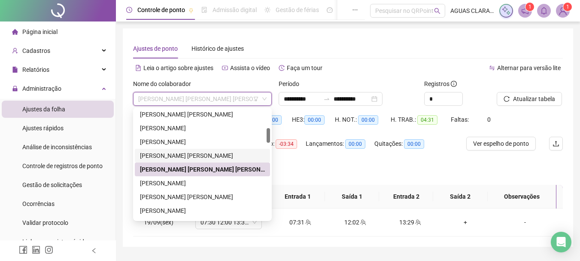
click at [192, 149] on div "[PERSON_NAME] [PERSON_NAME]" at bounding box center [202, 156] width 135 height 14
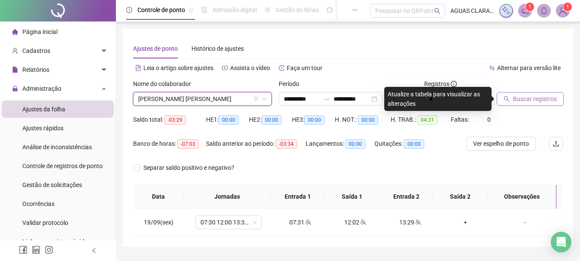
click at [532, 103] on button "Buscar registros" at bounding box center [530, 99] width 67 height 14
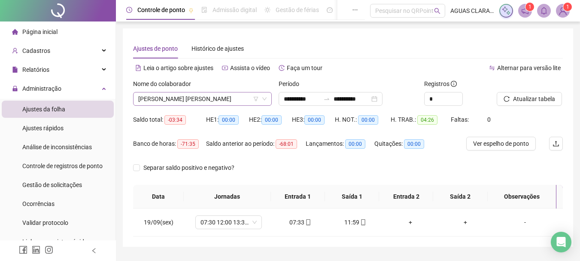
click at [186, 98] on span "[PERSON_NAME] [PERSON_NAME]" at bounding box center [202, 98] width 128 height 13
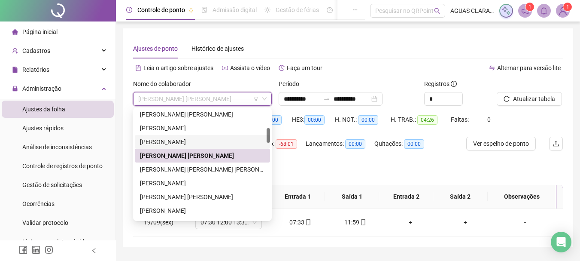
click at [203, 139] on div "[PERSON_NAME]" at bounding box center [202, 141] width 125 height 9
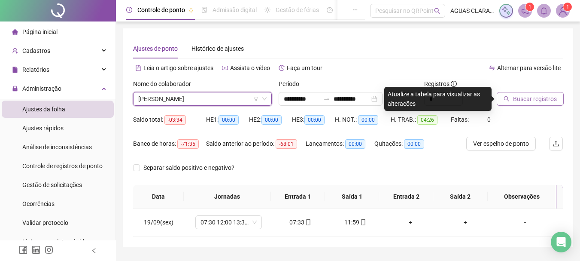
click at [519, 99] on span "Buscar registros" at bounding box center [535, 98] width 44 height 9
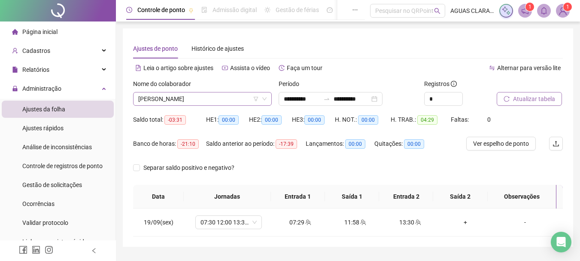
click at [199, 97] on span "[PERSON_NAME]" at bounding box center [202, 98] width 128 height 13
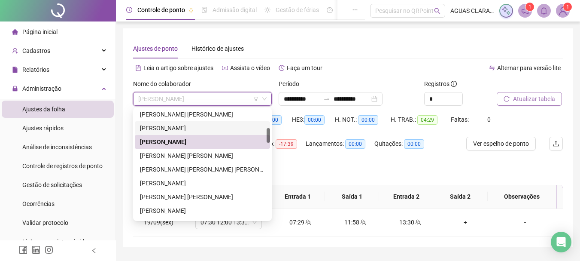
click at [193, 125] on div "[PERSON_NAME]" at bounding box center [202, 127] width 125 height 9
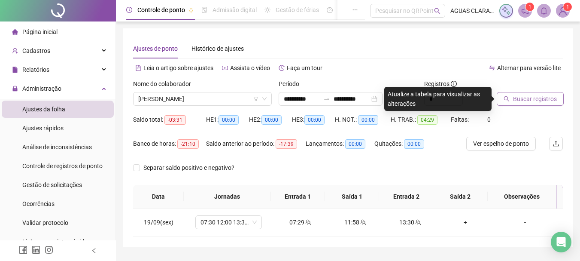
click at [538, 98] on span "Buscar registros" at bounding box center [535, 98] width 44 height 9
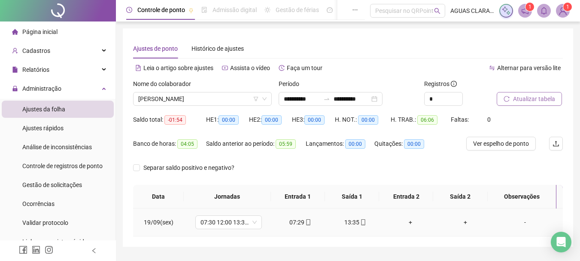
click at [410, 220] on div "+" at bounding box center [410, 221] width 41 height 9
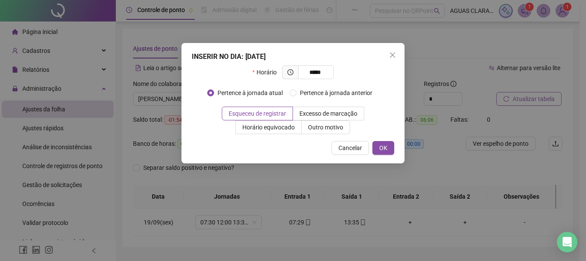
type input "*****"
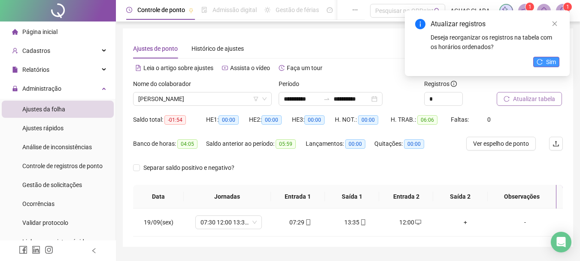
drag, startPoint x: 545, startPoint y: 68, endPoint x: 544, endPoint y: 62, distance: 6.5
click at [544, 64] on div "Atualizar registros Deseja reorganizar os registros na tabela com os horários o…" at bounding box center [487, 43] width 165 height 66
click at [544, 62] on button "Sim" at bounding box center [546, 62] width 26 height 10
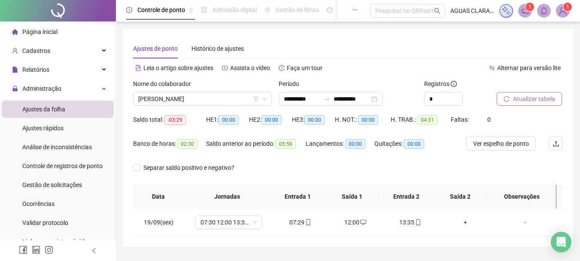
click at [212, 99] on span "[PERSON_NAME]" at bounding box center [202, 98] width 128 height 13
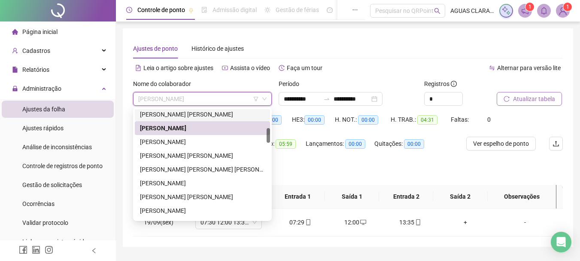
click at [212, 116] on div "[PERSON_NAME] [PERSON_NAME]" at bounding box center [202, 113] width 125 height 9
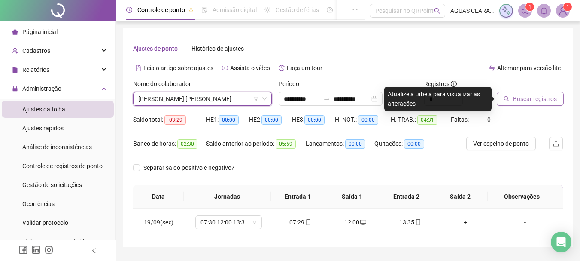
click at [531, 100] on span "Buscar registros" at bounding box center [535, 98] width 44 height 9
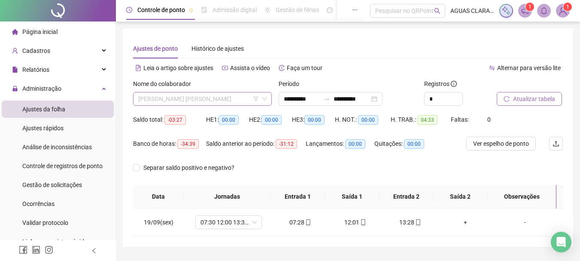
click at [220, 100] on span "[PERSON_NAME] [PERSON_NAME]" at bounding box center [202, 98] width 128 height 13
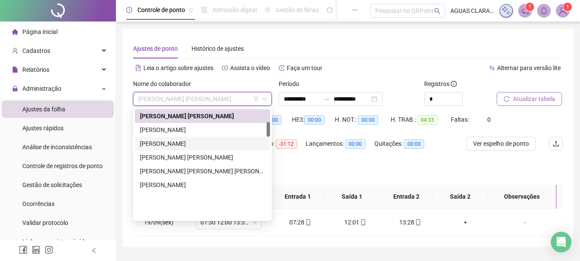
scroll to position [94, 0]
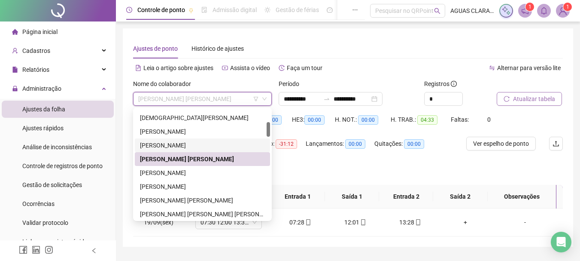
click at [220, 146] on div "[PERSON_NAME]" at bounding box center [202, 144] width 125 height 9
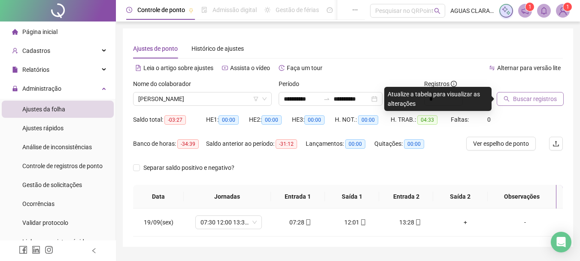
click at [514, 100] on span "Buscar registros" at bounding box center [535, 98] width 44 height 9
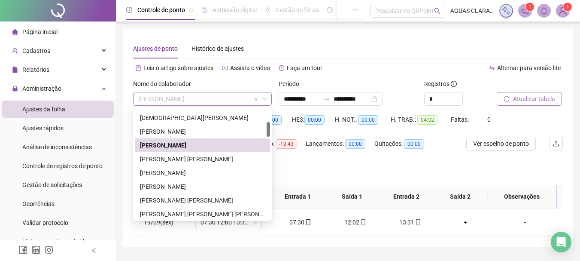
click at [197, 97] on span "[PERSON_NAME]" at bounding box center [202, 98] width 128 height 13
click at [206, 128] on div "[PERSON_NAME]" at bounding box center [202, 131] width 125 height 9
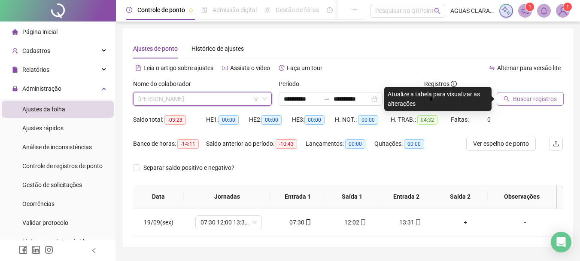
click at [174, 99] on span "[PERSON_NAME]" at bounding box center [202, 98] width 128 height 13
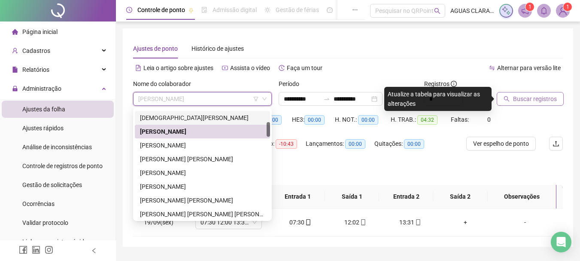
click at [176, 122] on div "[DEMOGRAPHIC_DATA][PERSON_NAME]" at bounding box center [202, 118] width 135 height 14
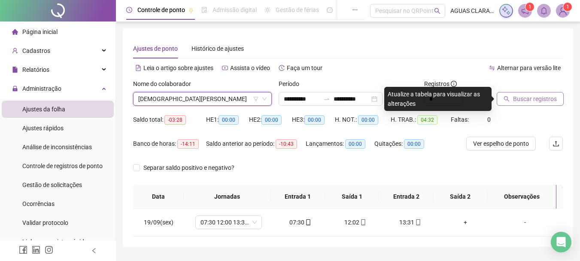
click at [525, 95] on span "Buscar registros" at bounding box center [535, 98] width 44 height 9
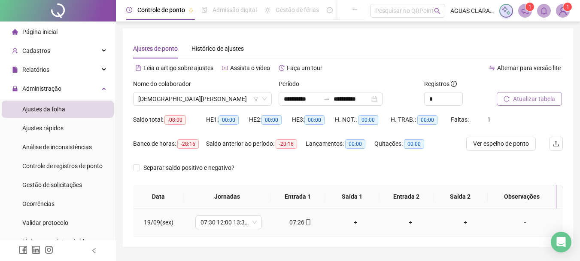
click at [352, 219] on div "+" at bounding box center [355, 221] width 41 height 9
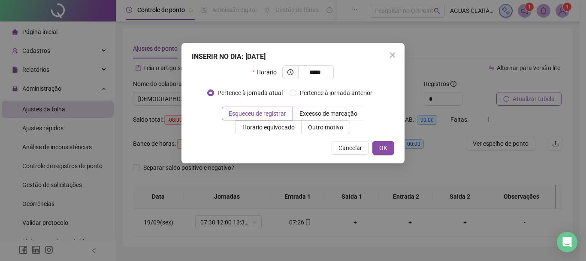
type input "*****"
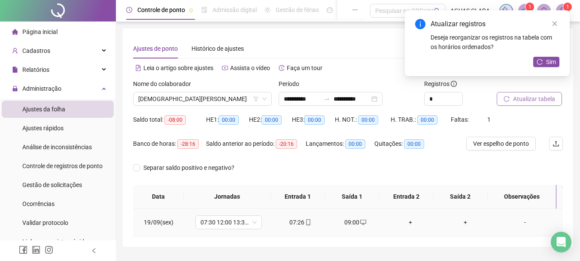
click at [519, 222] on div "-" at bounding box center [525, 221] width 51 height 9
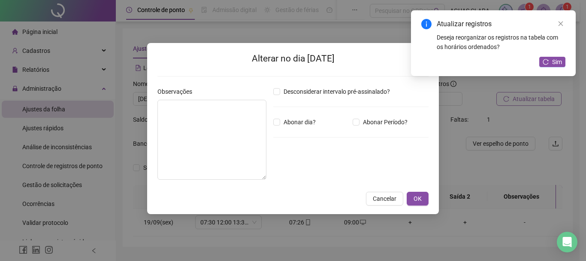
click at [157, 135] on div "Observações" at bounding box center [212, 137] width 116 height 100
click at [177, 128] on textarea at bounding box center [212, 140] width 109 height 80
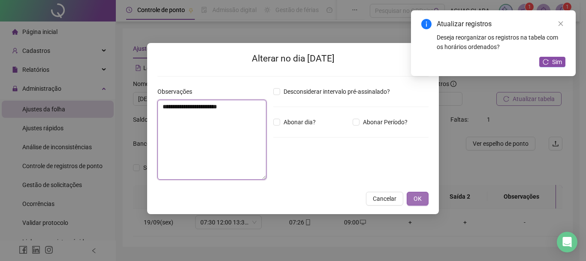
type textarea "**********"
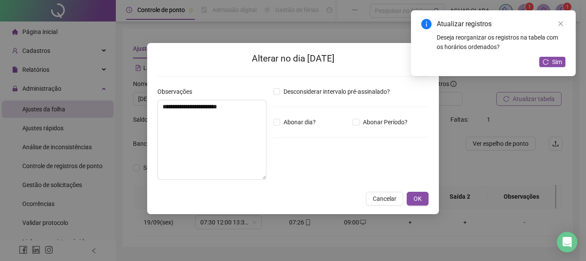
drag, startPoint x: 423, startPoint y: 200, endPoint x: 491, endPoint y: 132, distance: 95.9
click at [423, 199] on button "OK" at bounding box center [418, 198] width 22 height 14
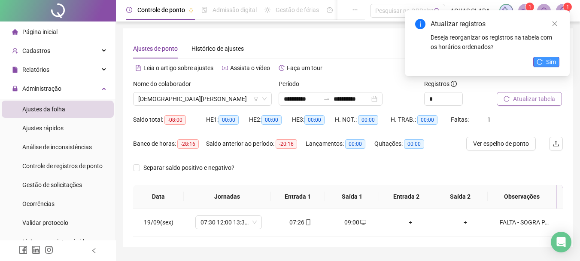
click at [554, 61] on span "Sim" at bounding box center [551, 61] width 10 height 9
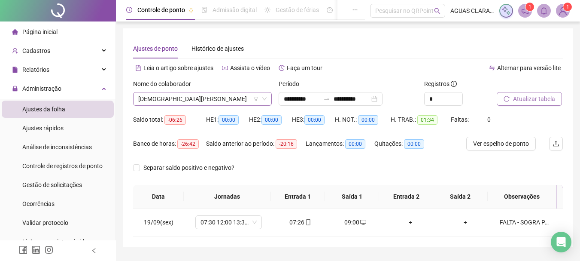
click at [206, 101] on span "[DEMOGRAPHIC_DATA][PERSON_NAME]" at bounding box center [202, 98] width 128 height 13
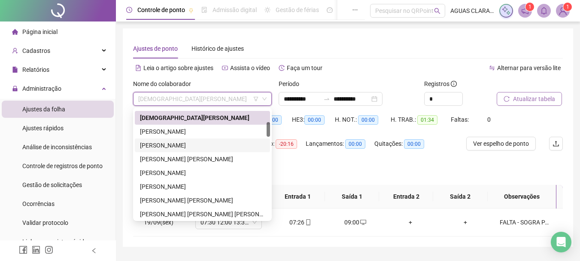
scroll to position [52, 0]
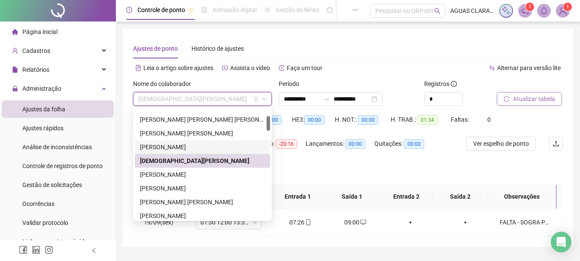
click at [209, 142] on div "[PERSON_NAME]" at bounding box center [202, 147] width 135 height 14
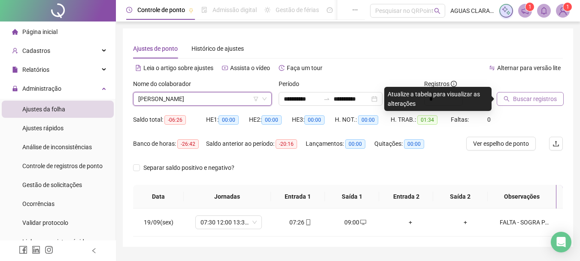
click at [549, 100] on span "Buscar registros" at bounding box center [535, 98] width 44 height 9
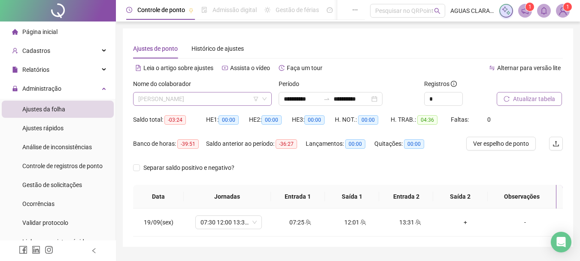
click at [203, 97] on span "[PERSON_NAME]" at bounding box center [202, 98] width 128 height 13
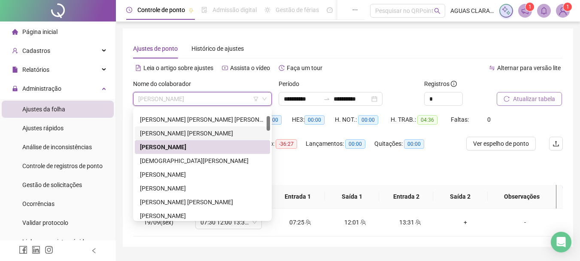
click at [211, 135] on div "[PERSON_NAME] [PERSON_NAME]" at bounding box center [202, 132] width 125 height 9
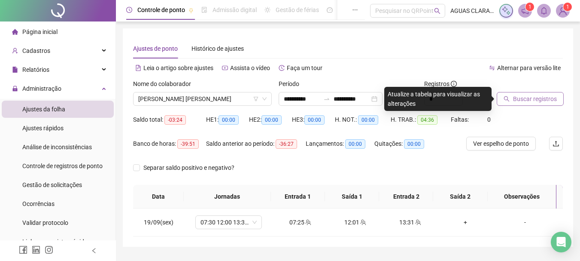
click at [528, 101] on span "Buscar registros" at bounding box center [535, 98] width 44 height 9
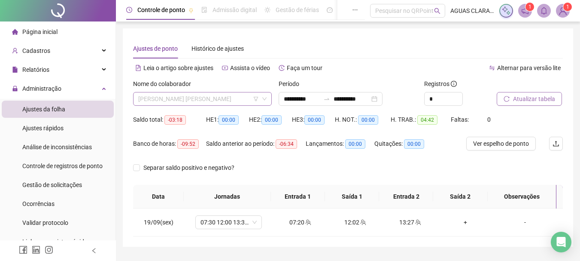
click at [206, 95] on span "[PERSON_NAME] [PERSON_NAME]" at bounding box center [202, 98] width 128 height 13
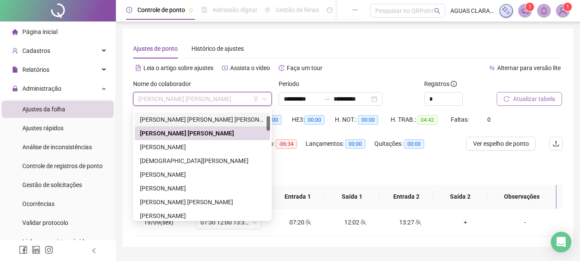
click at [219, 117] on div "[PERSON_NAME] [PERSON_NAME] [PERSON_NAME]" at bounding box center [202, 119] width 125 height 9
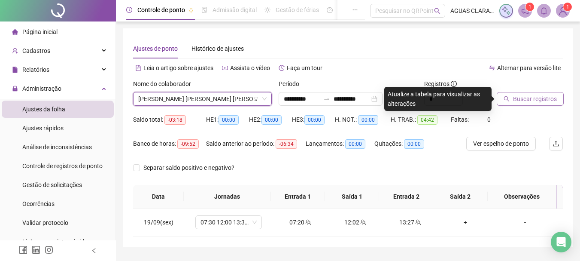
click at [536, 92] on button "Buscar registros" at bounding box center [530, 99] width 67 height 14
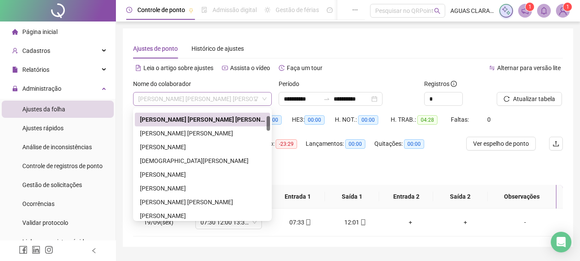
click at [220, 101] on span "[PERSON_NAME] [PERSON_NAME] [PERSON_NAME]" at bounding box center [202, 98] width 128 height 13
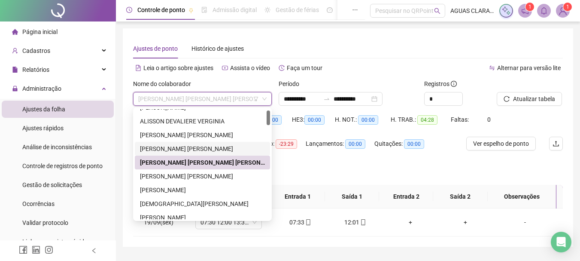
click at [220, 151] on div "[PERSON_NAME] [PERSON_NAME]" at bounding box center [202, 148] width 125 height 9
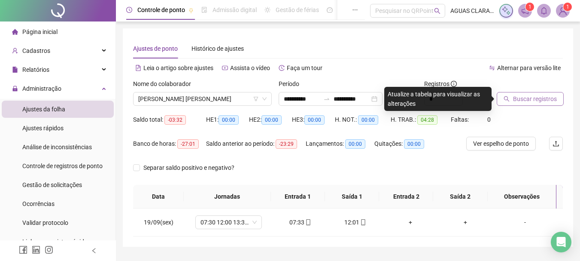
click at [534, 99] on span "Buscar registros" at bounding box center [535, 98] width 44 height 9
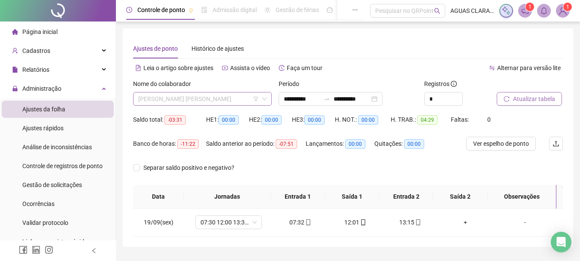
click at [226, 96] on span "[PERSON_NAME] [PERSON_NAME]" at bounding box center [202, 98] width 128 height 13
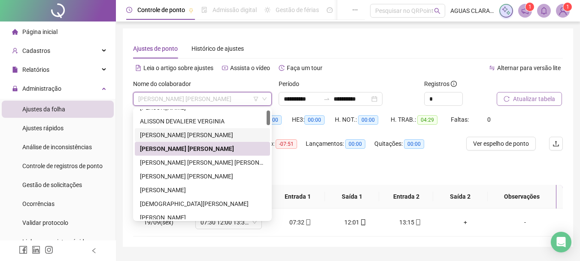
click at [216, 135] on div "[PERSON_NAME] [PERSON_NAME]" at bounding box center [202, 134] width 125 height 9
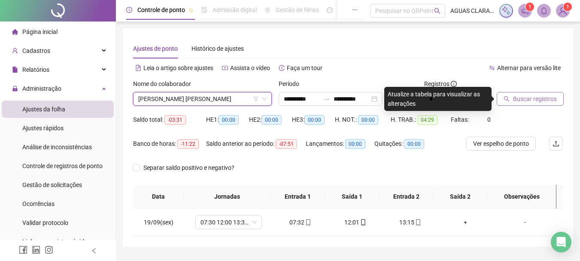
click at [233, 98] on span "[PERSON_NAME] [PERSON_NAME]" at bounding box center [202, 98] width 128 height 13
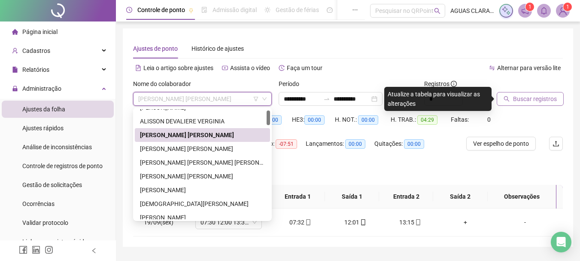
scroll to position [0, 0]
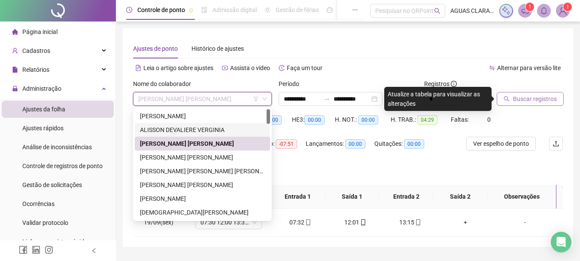
click at [223, 127] on div "ALISSON DEVALIERE VERGINIA" at bounding box center [202, 129] width 125 height 9
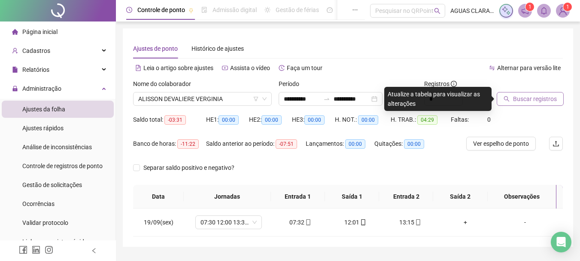
click at [534, 101] on span "Buscar registros" at bounding box center [535, 98] width 44 height 9
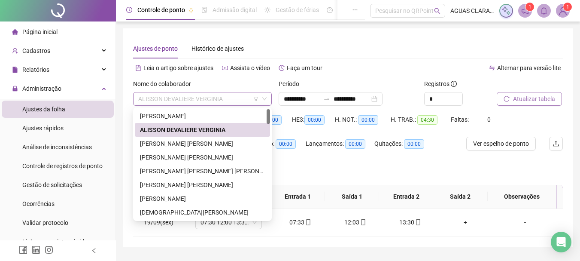
click at [205, 95] on span "ALISSON DEVALIERE VERGINIA" at bounding box center [202, 98] width 128 height 13
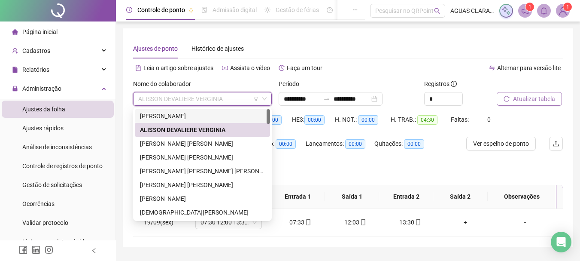
click at [228, 112] on div "[PERSON_NAME]" at bounding box center [202, 115] width 125 height 9
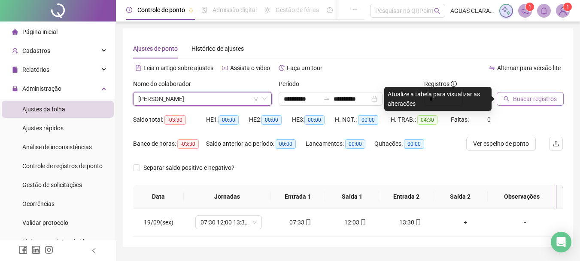
click at [513, 103] on span "Buscar registros" at bounding box center [535, 98] width 44 height 9
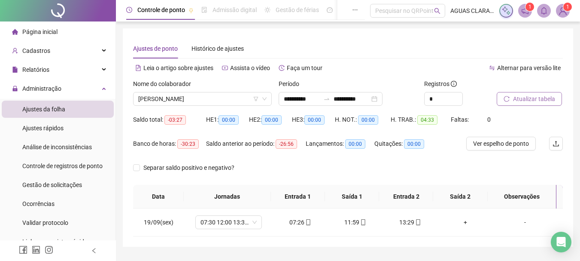
click at [38, 33] on span "Página inicial" at bounding box center [39, 31] width 35 height 7
